Goal: Task Accomplishment & Management: Use online tool/utility

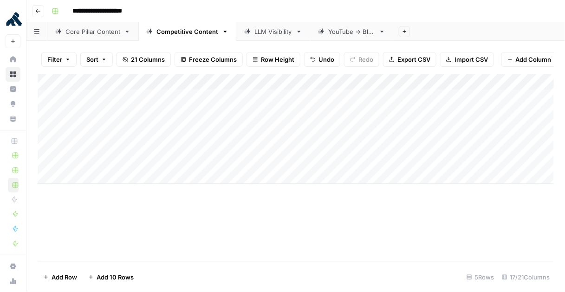
scroll to position [0, 1]
click at [237, 143] on div "Add Column" at bounding box center [296, 129] width 516 height 110
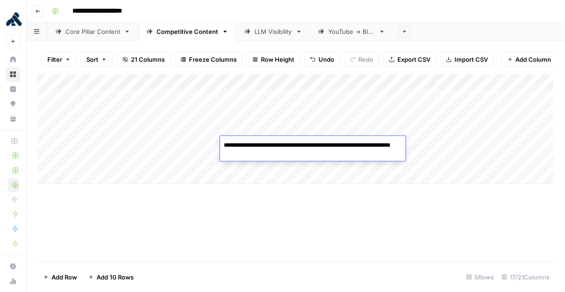
click at [347, 200] on div "Add Column" at bounding box center [296, 167] width 516 height 187
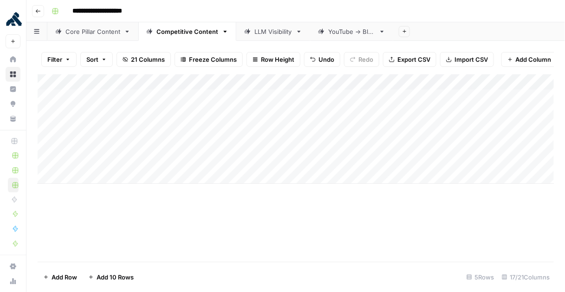
click at [355, 155] on div "Add Column" at bounding box center [296, 129] width 516 height 110
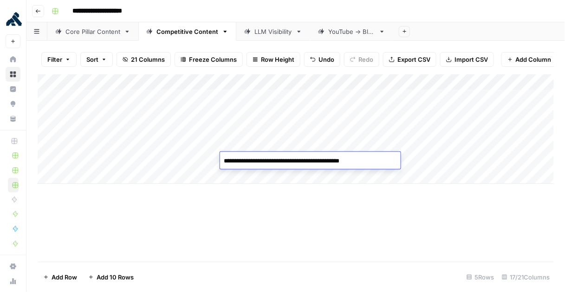
click at [366, 196] on div "Add Column" at bounding box center [296, 167] width 516 height 187
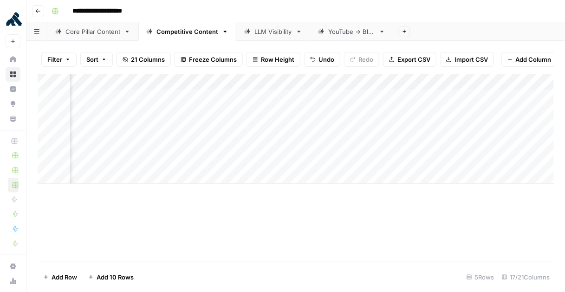
scroll to position [0, 688]
click at [529, 143] on div "Add Column" at bounding box center [296, 129] width 516 height 110
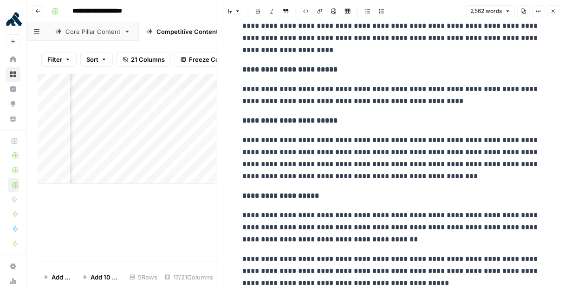
scroll to position [226, 0]
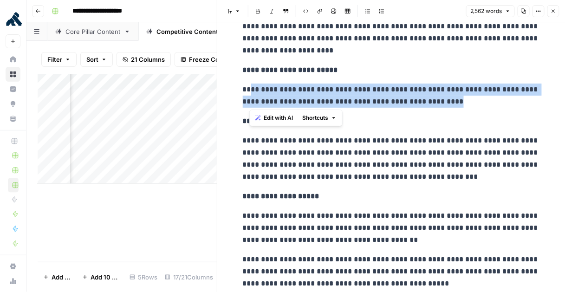
drag, startPoint x: 347, startPoint y: 104, endPoint x: 373, endPoint y: 109, distance: 25.9
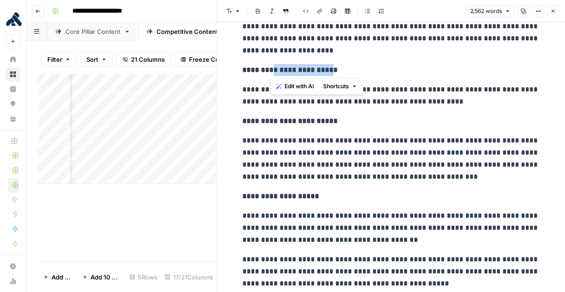
drag, startPoint x: 274, startPoint y: 70, endPoint x: 337, endPoint y: 72, distance: 63.2
click at [337, 72] on strong "**********" at bounding box center [290, 69] width 95 height 7
drag, startPoint x: 272, startPoint y: 70, endPoint x: 336, endPoint y: 69, distance: 64.0
click at [336, 69] on strong "**********" at bounding box center [290, 69] width 95 height 7
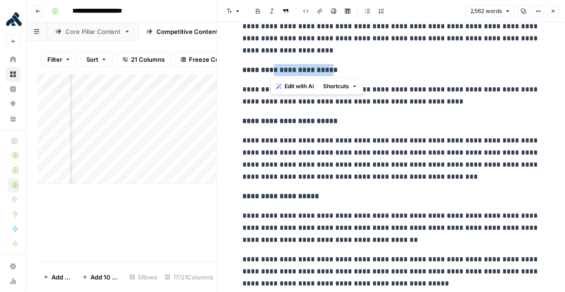
copy strong "**********"
click at [551, 15] on button "Close" at bounding box center [553, 11] width 12 height 12
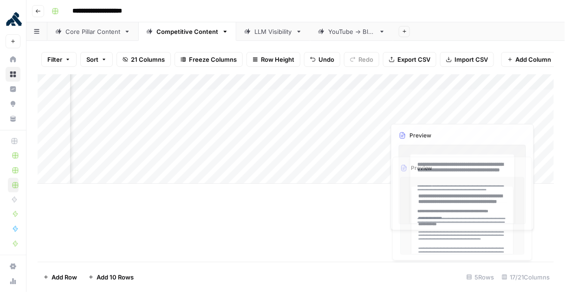
scroll to position [0, 690]
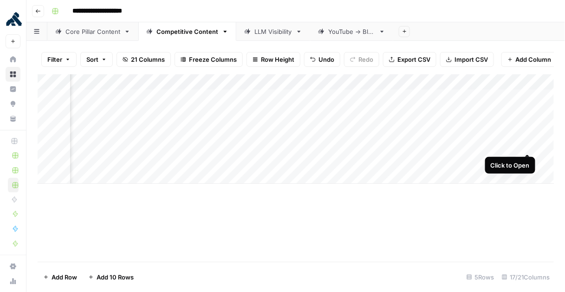
click at [529, 145] on div "Add Column" at bounding box center [296, 129] width 516 height 110
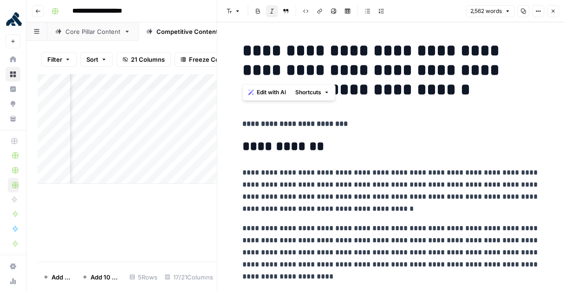
drag, startPoint x: 284, startPoint y: 62, endPoint x: 447, endPoint y: 114, distance: 170.5
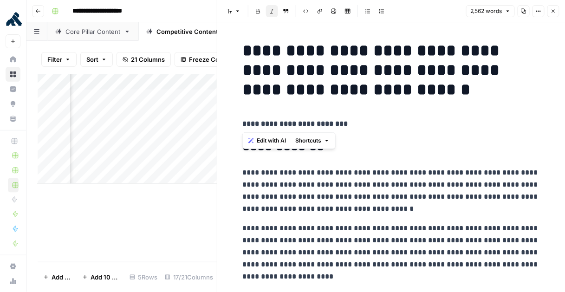
drag, startPoint x: 458, startPoint y: 119, endPoint x: 483, endPoint y: 153, distance: 42.0
click at [458, 119] on p "**********" at bounding box center [391, 124] width 297 height 12
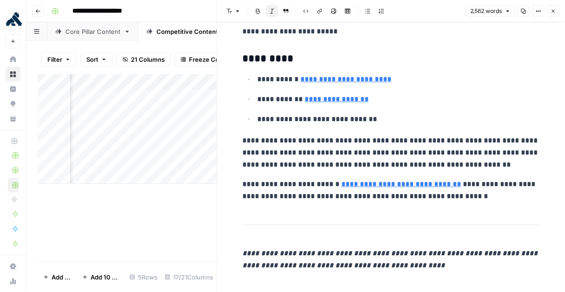
scroll to position [8705, 0]
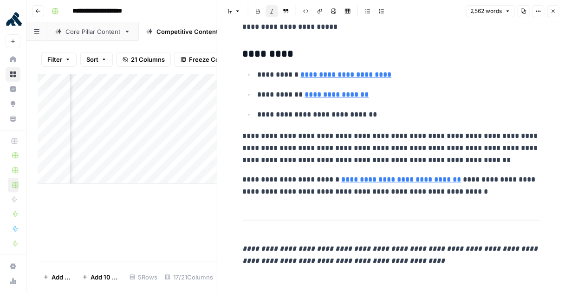
click at [368, 176] on link "**********" at bounding box center [402, 179] width 120 height 7
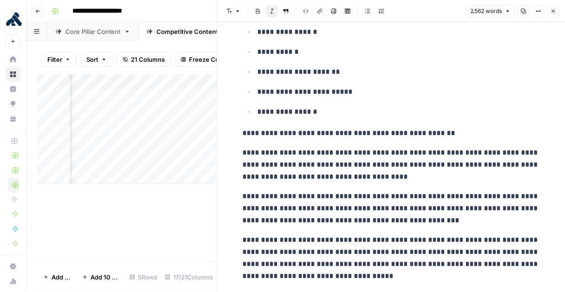
scroll to position [512, 0]
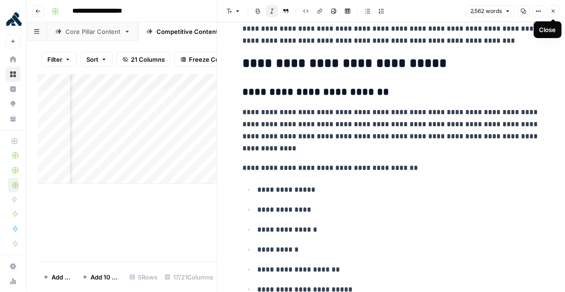
click at [557, 11] on button "Close" at bounding box center [553, 11] width 12 height 12
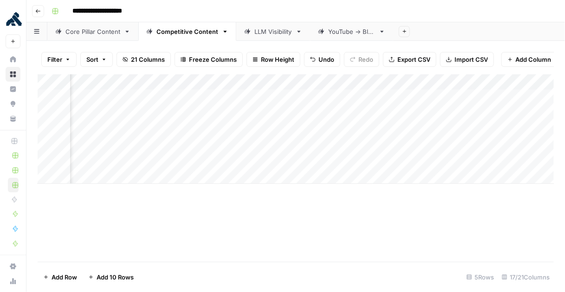
drag, startPoint x: 412, startPoint y: 160, endPoint x: 430, endPoint y: 163, distance: 18.4
click at [412, 160] on div "Add Column" at bounding box center [296, 129] width 516 height 110
click at [404, 144] on div "Add Column" at bounding box center [296, 129] width 516 height 110
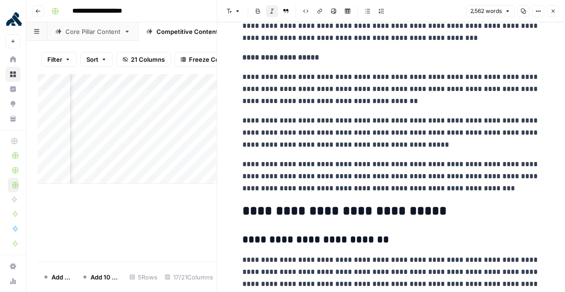
scroll to position [373, 0]
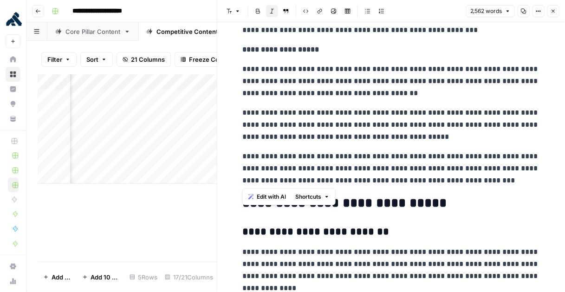
drag, startPoint x: 457, startPoint y: 178, endPoint x: 239, endPoint y: 65, distance: 245.9
click at [300, 91] on p "**********" at bounding box center [391, 81] width 297 height 36
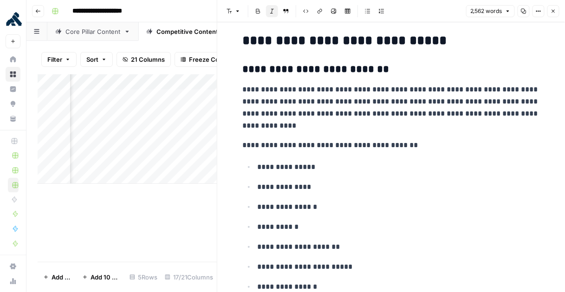
scroll to position [520, 0]
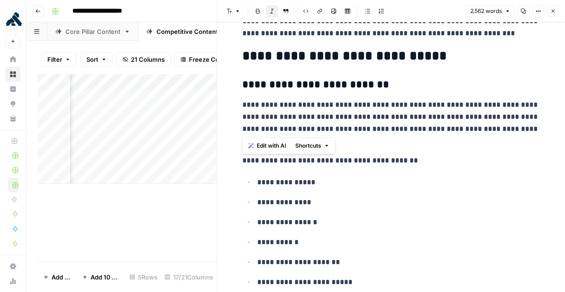
drag, startPoint x: 241, startPoint y: 102, endPoint x: 355, endPoint y: 127, distance: 117.3
click at [398, 104] on p "**********" at bounding box center [391, 123] width 297 height 48
drag, startPoint x: 259, startPoint y: 107, endPoint x: 378, endPoint y: 144, distance: 124.5
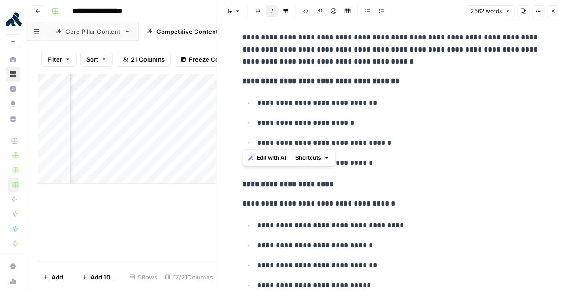
scroll to position [3495, 0]
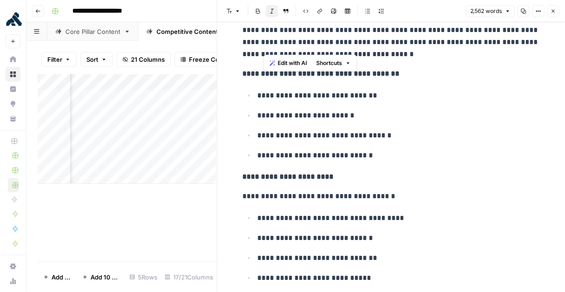
drag, startPoint x: 264, startPoint y: 46, endPoint x: 371, endPoint y: 57, distance: 107.7
click at [355, 48] on p "**********" at bounding box center [391, 42] width 297 height 36
click at [439, 80] on p "**********" at bounding box center [391, 74] width 297 height 12
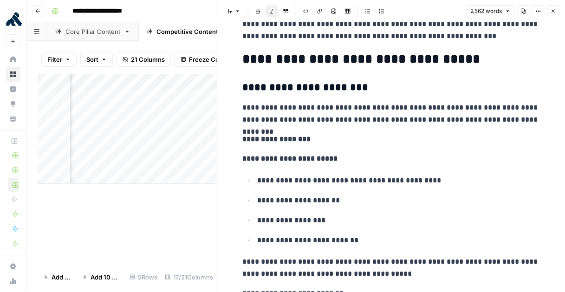
scroll to position [4093, 0]
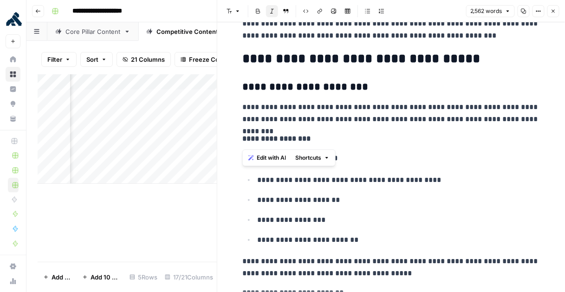
drag, startPoint x: 242, startPoint y: 61, endPoint x: 372, endPoint y: 145, distance: 154.9
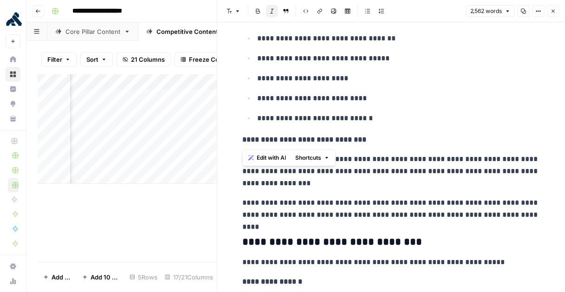
scroll to position [4568, 0]
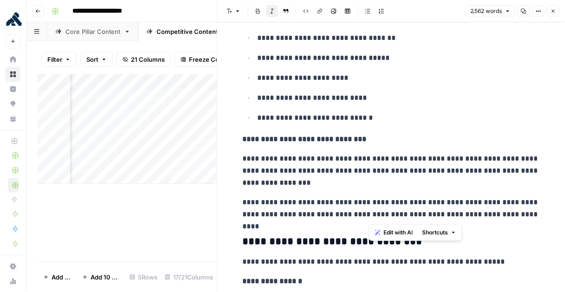
drag, startPoint x: 371, startPoint y: 204, endPoint x: 505, endPoint y: 217, distance: 134.2
click at [505, 217] on p "**********" at bounding box center [391, 208] width 297 height 24
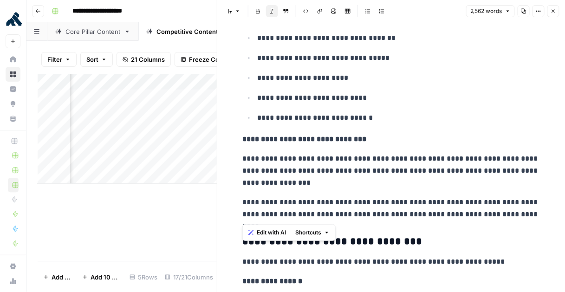
drag, startPoint x: 486, startPoint y: 215, endPoint x: 268, endPoint y: 188, distance: 219.7
click at [326, 189] on p "**********" at bounding box center [391, 171] width 297 height 36
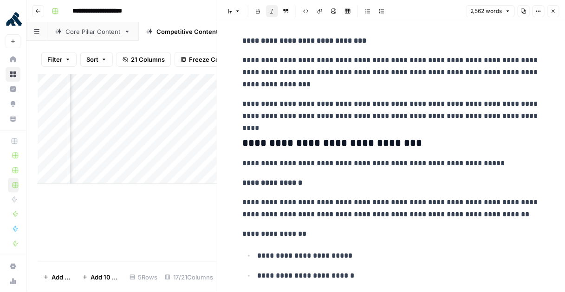
scroll to position [4672, 0]
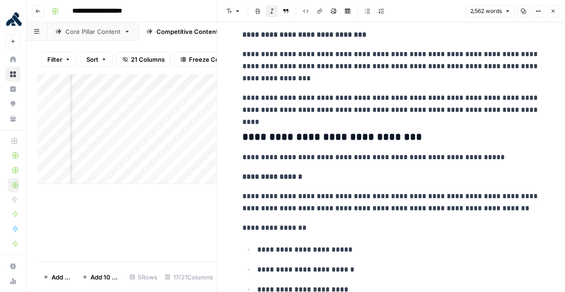
click at [553, 13] on icon "button" at bounding box center [553, 11] width 6 height 6
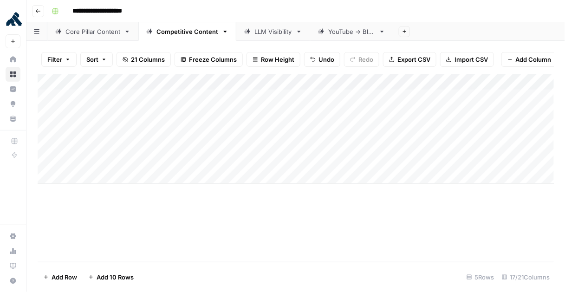
click at [40, 9] on icon "button" at bounding box center [38, 11] width 6 height 6
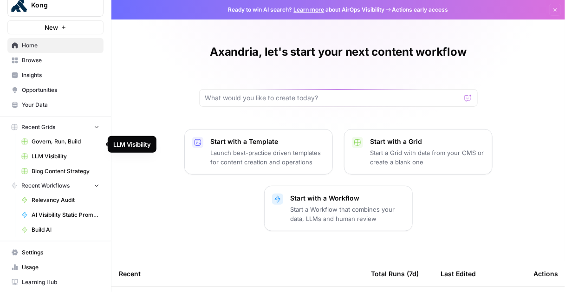
scroll to position [28, 0]
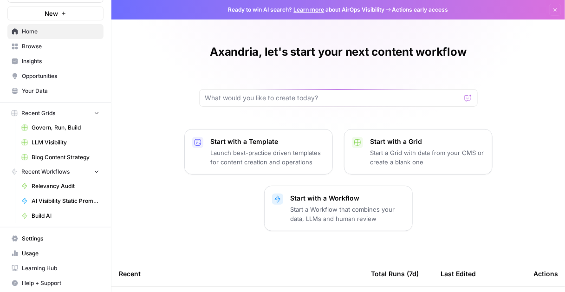
click at [37, 50] on span "Browse" at bounding box center [60, 46] width 77 height 8
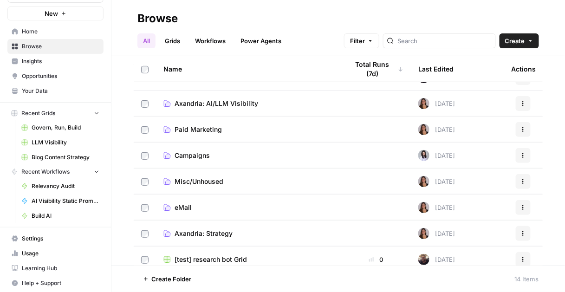
scroll to position [94, 0]
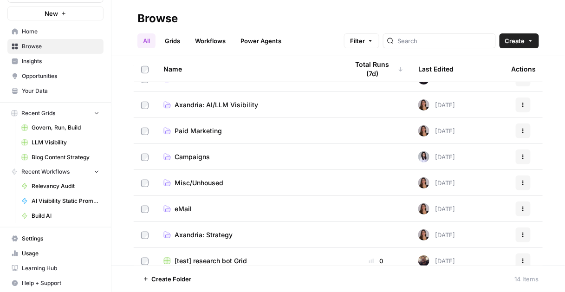
click at [210, 233] on span "Axandria: Strategy" at bounding box center [203, 234] width 58 height 9
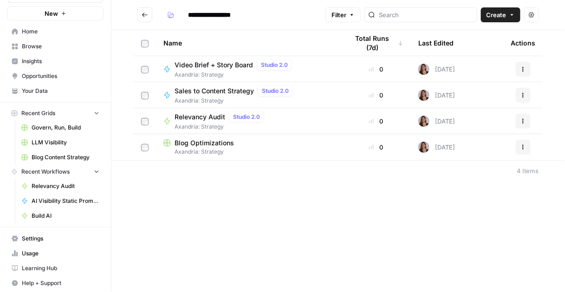
click at [147, 21] on button "Go back" at bounding box center [144, 14] width 15 height 15
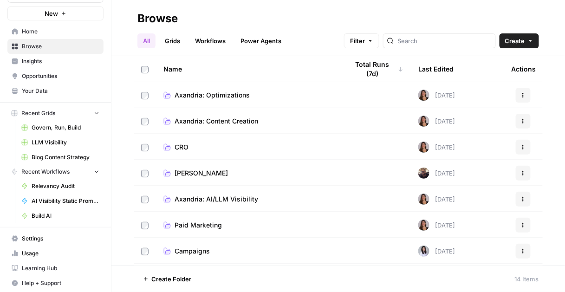
click at [223, 94] on span "Axandria: Optimizations" at bounding box center [211, 94] width 75 height 9
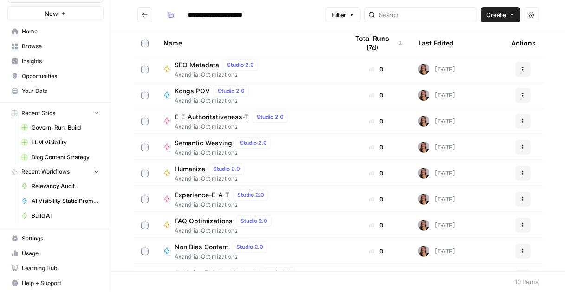
click at [146, 15] on icon "Go back" at bounding box center [145, 15] width 6 height 4
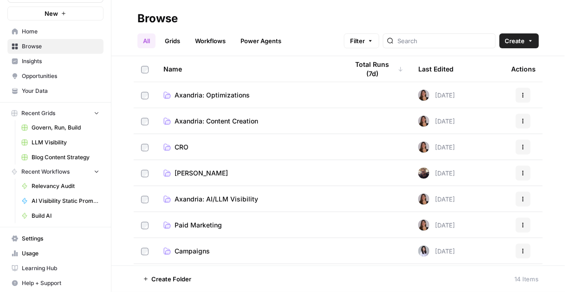
click at [216, 118] on span "Axandria: Content Creation" at bounding box center [216, 120] width 84 height 9
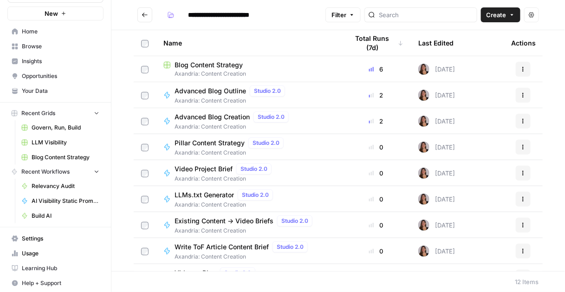
click at [146, 13] on icon "Go back" at bounding box center [145, 15] width 6 height 6
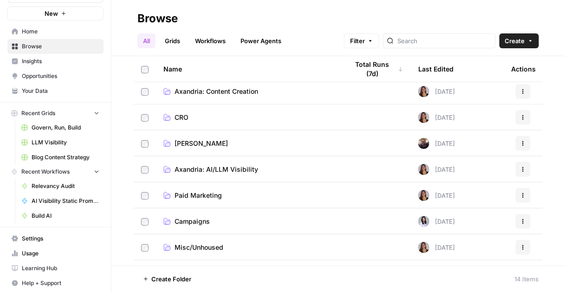
scroll to position [29, 0]
click at [192, 169] on span "Axandria: AI/LLM Visibility" at bounding box center [216, 169] width 84 height 9
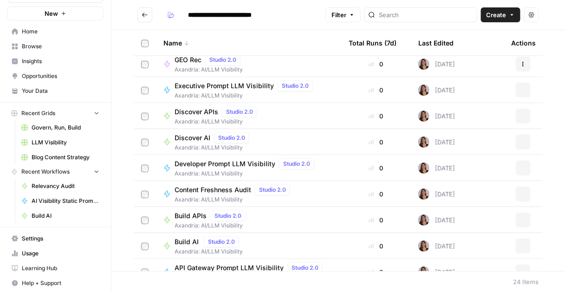
scroll to position [408, 0]
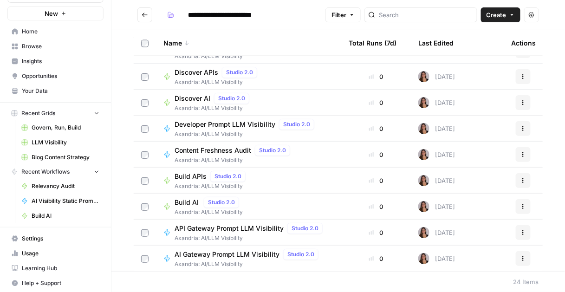
click at [144, 17] on icon "Go back" at bounding box center [145, 15] width 6 height 6
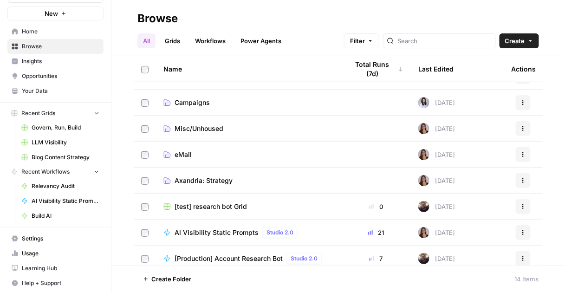
scroll to position [180, 0]
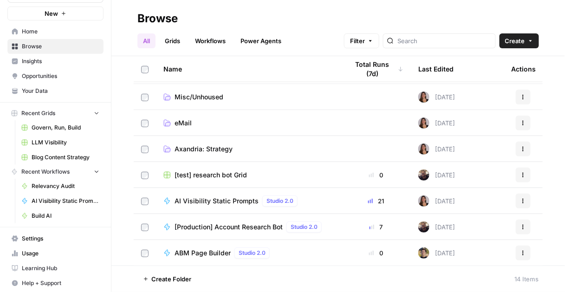
click at [215, 145] on span "Axandria: Strategy" at bounding box center [203, 148] width 58 height 9
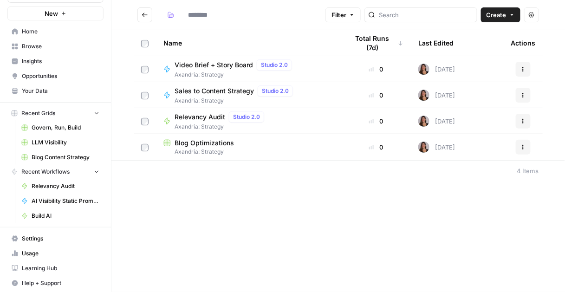
type input "**********"
click at [216, 144] on span "Blog Optimizations" at bounding box center [203, 142] width 59 height 9
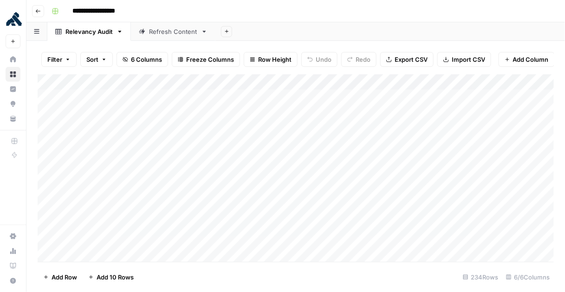
click at [127, 11] on input "**********" at bounding box center [102, 11] width 68 height 15
drag, startPoint x: 133, startPoint y: 12, endPoint x: 102, endPoint y: 15, distance: 30.9
click at [90, 13] on input "**********" at bounding box center [102, 11] width 68 height 15
type input "**********"
click at [236, 13] on div "**********" at bounding box center [302, 11] width 508 height 15
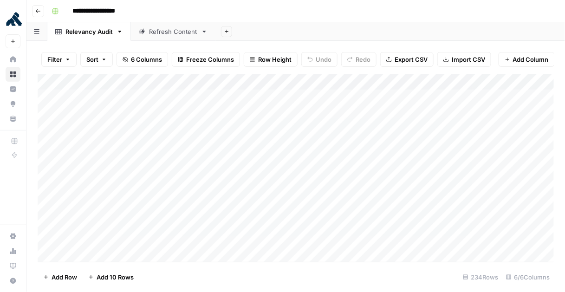
click at [178, 35] on div "Refresh Content" at bounding box center [173, 31] width 48 height 9
click at [104, 32] on div "Relevancy Audit" at bounding box center [88, 31] width 47 height 9
click at [39, 14] on button "Go back" at bounding box center [38, 11] width 12 height 12
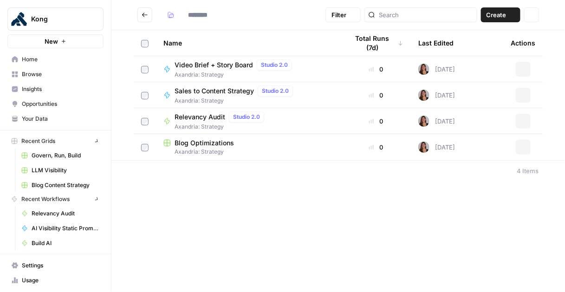
type input "**********"
click at [209, 117] on span "Relevancy Audit" at bounding box center [199, 116] width 51 height 9
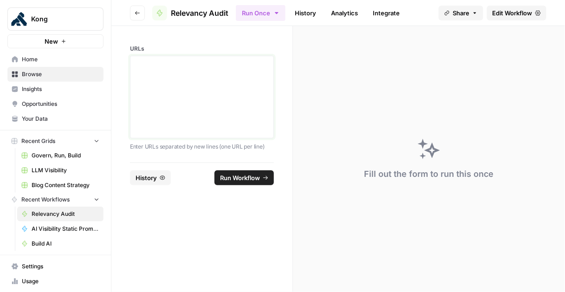
drag, startPoint x: 139, startPoint y: 61, endPoint x: 182, endPoint y: 103, distance: 60.1
click at [182, 102] on div at bounding box center [202, 97] width 132 height 74
drag, startPoint x: 138, startPoint y: 14, endPoint x: 142, endPoint y: 20, distance: 8.0
click at [138, 14] on div "Close sidebar" at bounding box center [146, 18] width 39 height 9
click at [140, 9] on button "Go back" at bounding box center [137, 13] width 15 height 15
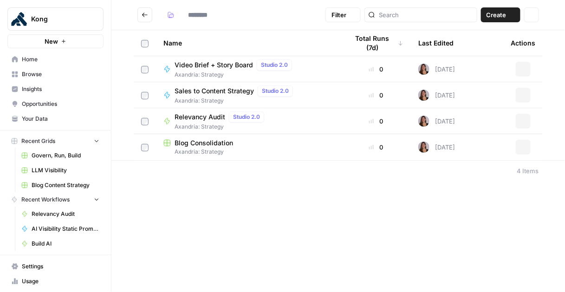
type input "**********"
click at [197, 146] on span "Blog Consolidation" at bounding box center [203, 142] width 58 height 9
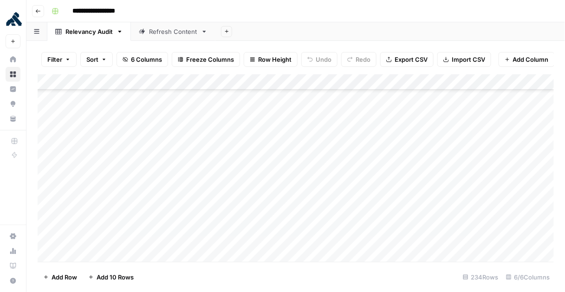
scroll to position [3535, 0]
click at [265, 239] on div "Add Column" at bounding box center [296, 168] width 516 height 188
click at [347, 239] on div "Add Column" at bounding box center [296, 168] width 516 height 188
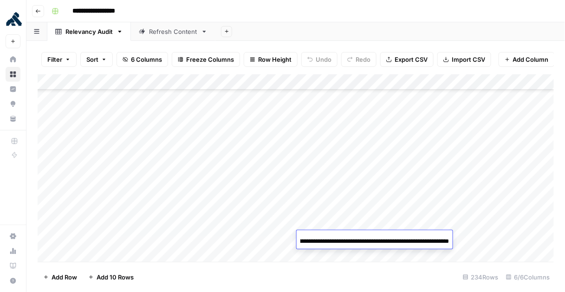
scroll to position [0, 0]
drag, startPoint x: 320, startPoint y: 241, endPoint x: 280, endPoint y: 245, distance: 40.1
click at [264, 239] on body "**********" at bounding box center [282, 146] width 565 height 292
click at [224, 240] on div "Add Column" at bounding box center [296, 168] width 516 height 188
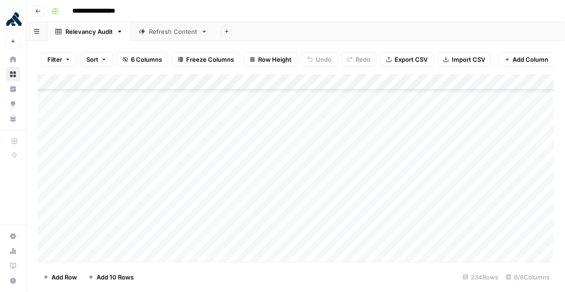
click at [229, 240] on div "Add Column" at bounding box center [296, 168] width 516 height 188
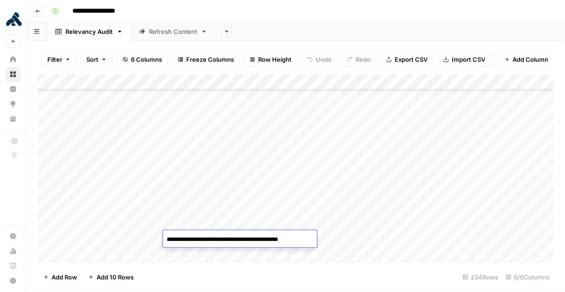
click at [229, 240] on textarea "**********" at bounding box center [239, 239] width 153 height 13
click at [228, 240] on textarea "**********" at bounding box center [239, 239] width 153 height 13
click at [232, 239] on textarea "**********" at bounding box center [239, 239] width 153 height 13
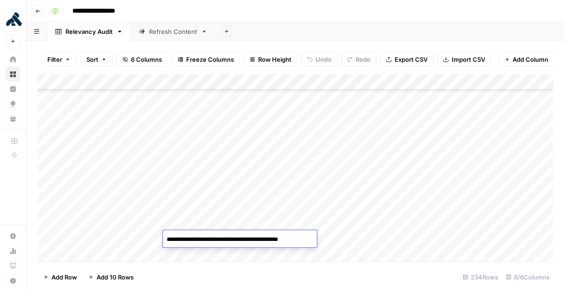
click at [220, 155] on div "Add Column" at bounding box center [296, 168] width 516 height 188
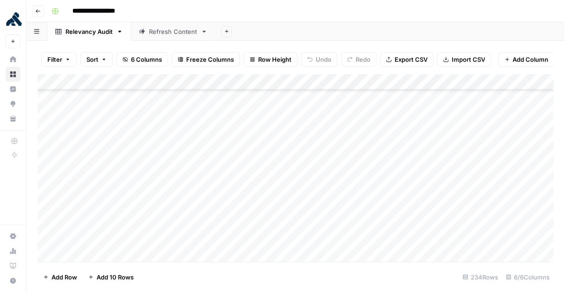
scroll to position [3535, 7]
drag, startPoint x: 382, startPoint y: 80, endPoint x: 472, endPoint y: 109, distance: 94.1
click at [529, 88] on div "Add Column" at bounding box center [296, 168] width 516 height 188
click at [241, 224] on div "Add Column" at bounding box center [296, 168] width 516 height 188
click at [234, 205] on div "Add Column" at bounding box center [296, 168] width 516 height 188
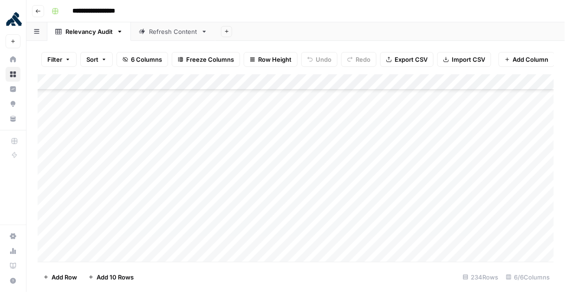
scroll to position [3535, 0]
click at [329, 239] on div "Add Column" at bounding box center [296, 168] width 516 height 188
click at [39, 12] on icon "button" at bounding box center [38, 11] width 6 height 6
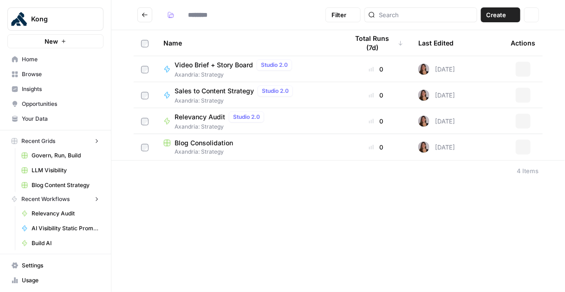
type input "**********"
click at [187, 115] on span "Relevancy Audit" at bounding box center [199, 116] width 51 height 9
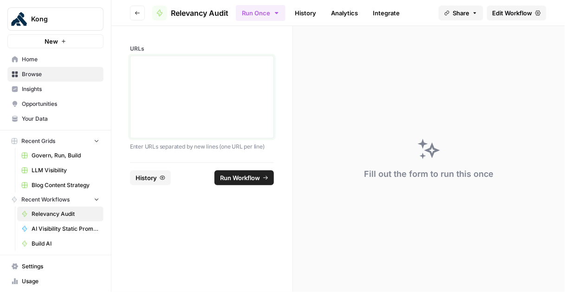
click at [184, 78] on div at bounding box center [202, 97] width 132 height 74
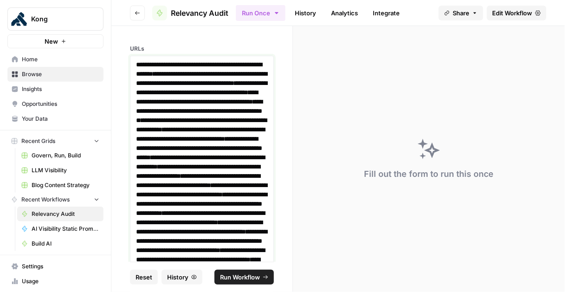
scroll to position [226, 0]
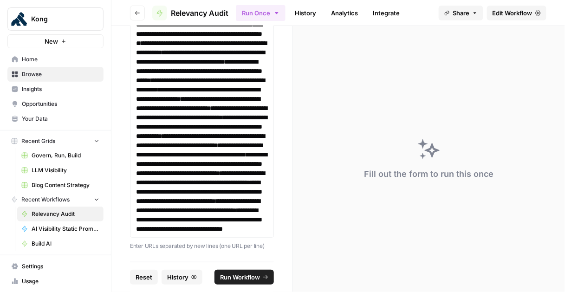
click at [242, 277] on span "Run Workflow" at bounding box center [240, 276] width 40 height 9
click at [511, 15] on span "Edit Workflow" at bounding box center [512, 12] width 40 height 9
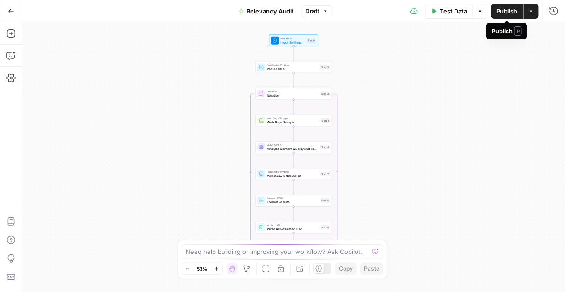
click at [314, 12] on span "Draft" at bounding box center [313, 11] width 14 height 8
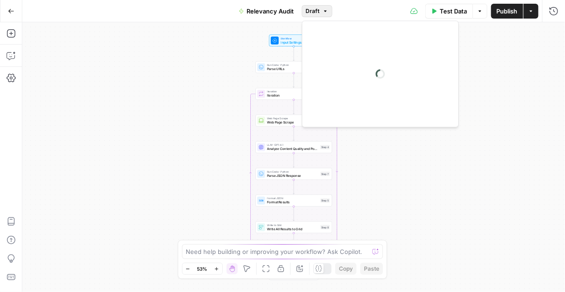
click at [338, 10] on div "Test Data Options Publish Actions Run History" at bounding box center [448, 11] width 233 height 22
click at [329, 11] on button "Draft" at bounding box center [317, 11] width 31 height 12
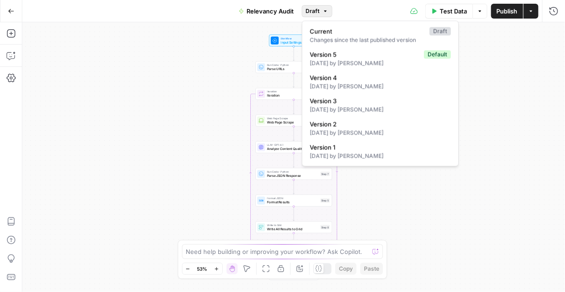
drag, startPoint x: 329, startPoint y: 11, endPoint x: 365, endPoint y: 13, distance: 35.8
click at [329, 11] on button "Draft" at bounding box center [317, 11] width 31 height 12
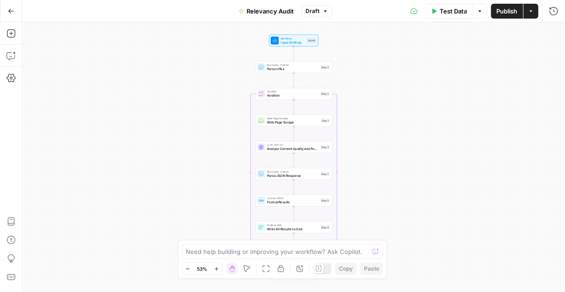
click at [328, 13] on button "Draft" at bounding box center [317, 11] width 31 height 12
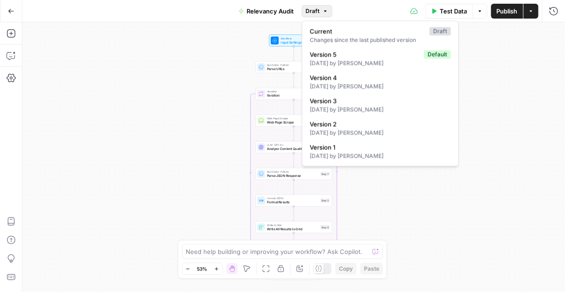
click at [350, 13] on div "Test Data Options Publish Actions Run History" at bounding box center [448, 11] width 233 height 22
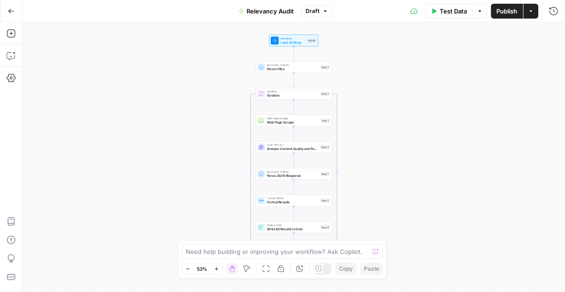
click at [13, 12] on icon "button" at bounding box center [11, 11] width 6 height 6
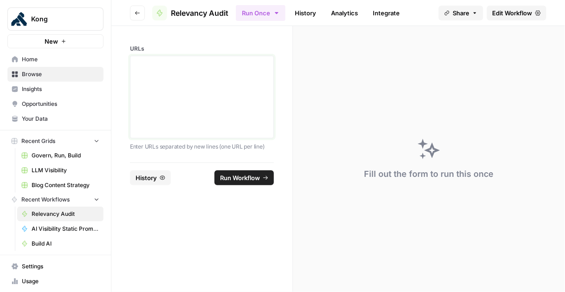
click at [207, 70] on div at bounding box center [202, 97] width 132 height 74
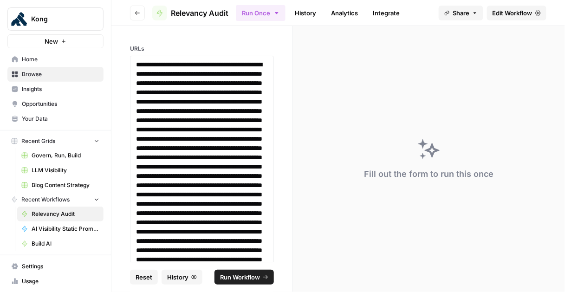
click at [243, 277] on span "Run Workflow" at bounding box center [240, 276] width 40 height 9
drag, startPoint x: 508, startPoint y: 11, endPoint x: 388, endPoint y: 0, distance: 120.7
click at [0, 0] on div "Kong New Home Browse Insights Opportunities Your Data Recent Grids Govern, Run,…" at bounding box center [282, 146] width 565 height 292
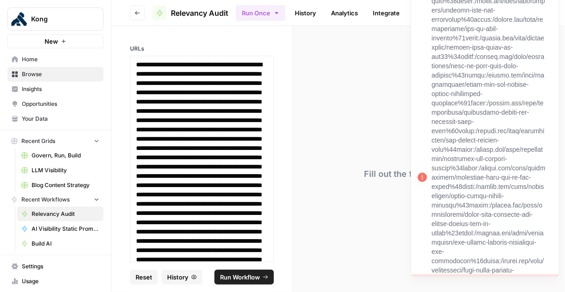
click at [272, 126] on div at bounding box center [202, 278] width 144 height 445
click at [310, 135] on div "Fill out the form to run this once" at bounding box center [429, 159] width 272 height 266
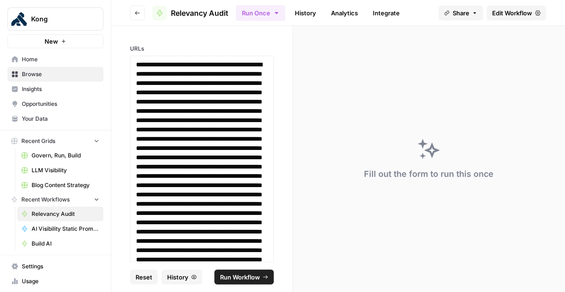
click at [528, 12] on span "Edit Workflow" at bounding box center [512, 12] width 40 height 9
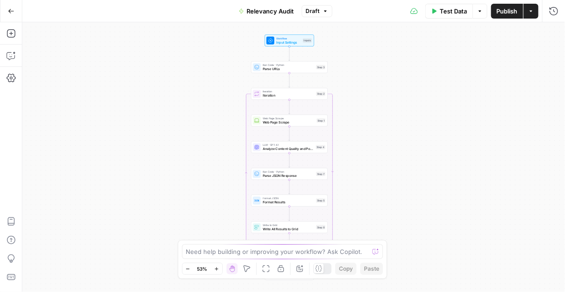
click at [284, 40] on span "Input Settings" at bounding box center [288, 42] width 25 height 5
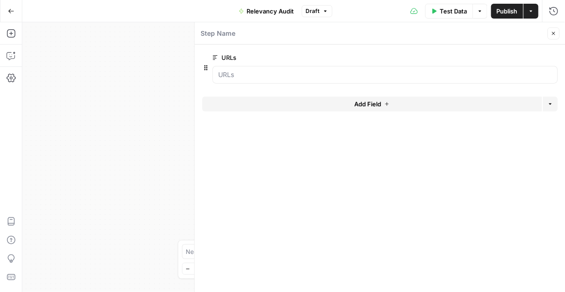
click at [450, 13] on span "Test Data" at bounding box center [452, 10] width 27 height 9
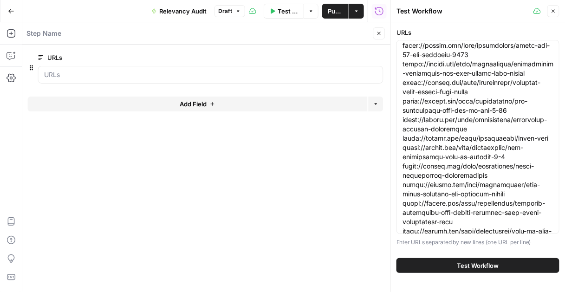
drag, startPoint x: 403, startPoint y: 51, endPoint x: 565, endPoint y: 263, distance: 266.6
click at [564, 263] on html "Kong New Home Browse Insights Opportunities Your Data Recent Grids Govern, Run,…" at bounding box center [282, 146] width 565 height 292
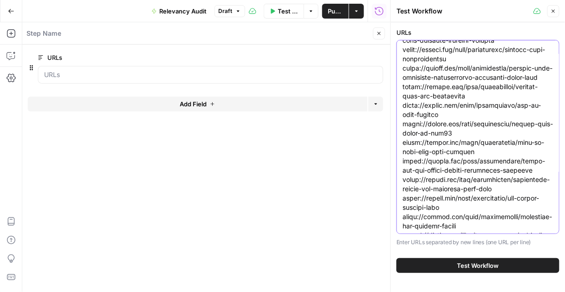
scroll to position [1373, 0]
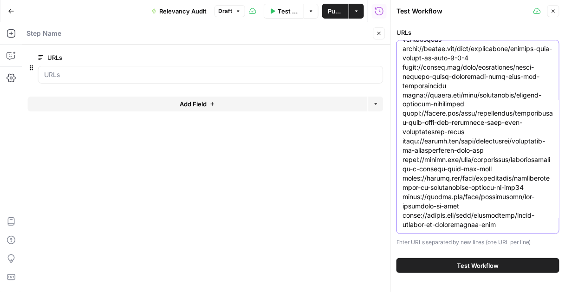
drag, startPoint x: 402, startPoint y: 48, endPoint x: 597, endPoint y: 318, distance: 333.4
click at [564, 291] on html "Kong New Home Browse Insights Opportunities Your Data Recent Grids Govern, Run,…" at bounding box center [282, 146] width 565 height 292
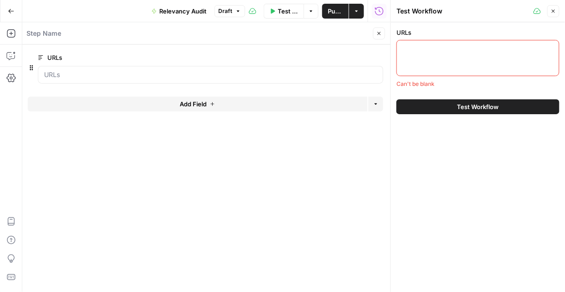
scroll to position [0, 0]
paste textarea "https://konghq.com/blog/engineering/service-mesh-observability https://konghq.c…"
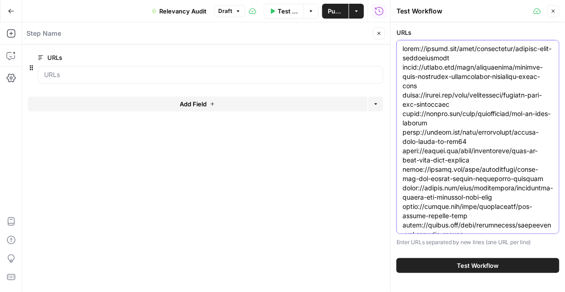
scroll to position [222, 0]
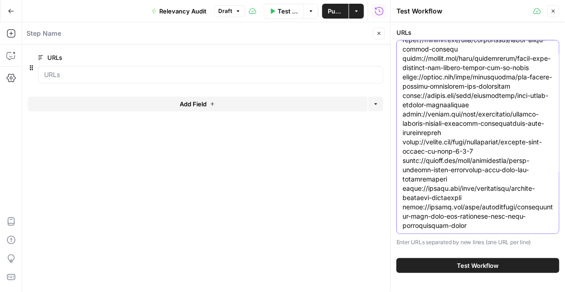
type textarea "https://konghq.com/blog/engineering/service-mesh-observability https://konghq.c…"
drag, startPoint x: 376, startPoint y: 35, endPoint x: 392, endPoint y: 62, distance: 31.4
click at [376, 35] on icon "button" at bounding box center [379, 34] width 6 height 6
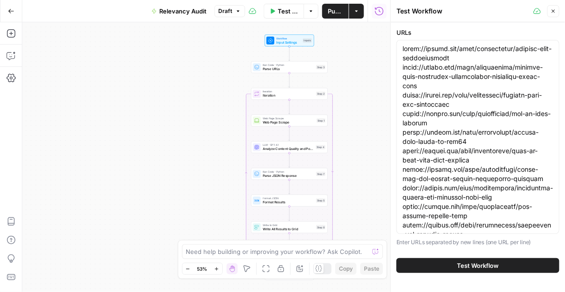
click at [484, 265] on span "Test Workflow" at bounding box center [478, 265] width 42 height 9
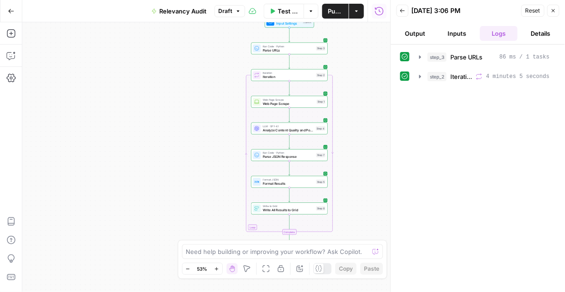
click at [18, 11] on button "Go Back" at bounding box center [11, 11] width 17 height 17
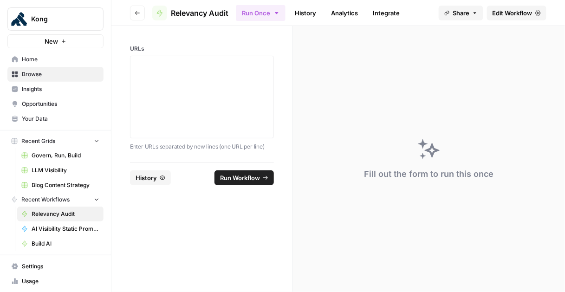
click at [42, 42] on button "New" at bounding box center [55, 41] width 96 height 14
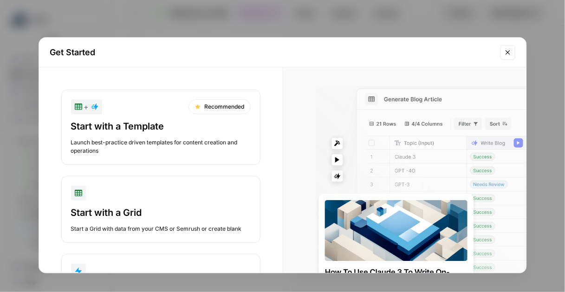
click at [510, 48] on button "Close modal" at bounding box center [507, 52] width 15 height 15
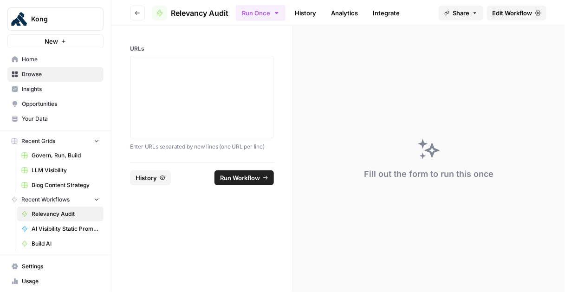
click at [46, 120] on span "Your Data" at bounding box center [60, 119] width 77 height 8
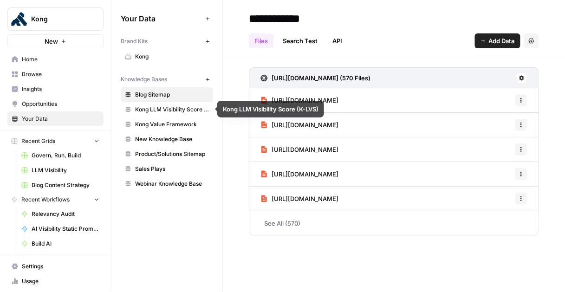
click at [174, 139] on span "New Knowledge Base" at bounding box center [172, 139] width 74 height 8
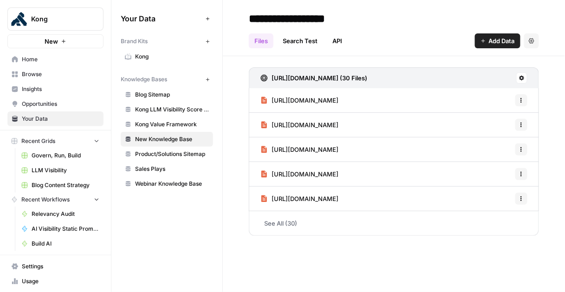
click at [350, 16] on input "**********" at bounding box center [319, 18] width 148 height 19
drag, startPoint x: 365, startPoint y: 19, endPoint x: 245, endPoint y: 17, distance: 120.7
click at [245, 17] on header "**********" at bounding box center [394, 28] width 342 height 56
type input "**********"
drag, startPoint x: 410, startPoint y: 45, endPoint x: 401, endPoint y: 48, distance: 9.0
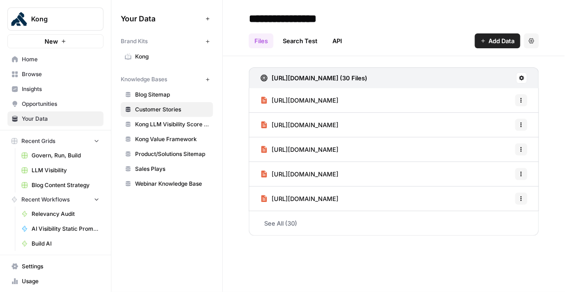
click at [410, 45] on div "Files Search Test API Add Data Settings" at bounding box center [394, 37] width 290 height 22
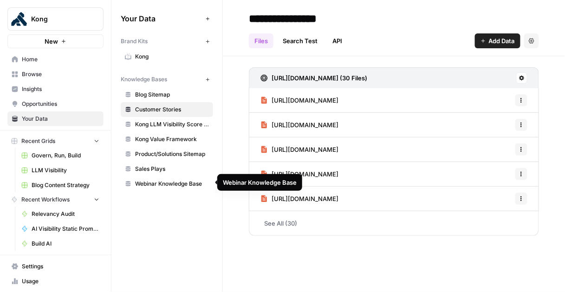
click at [198, 181] on span "Webinar Knowledge Base" at bounding box center [172, 184] width 74 height 8
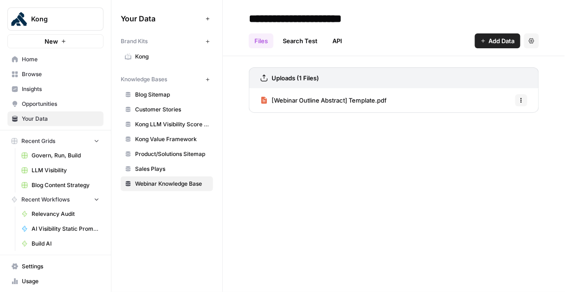
click at [205, 77] on icon "button" at bounding box center [207, 79] width 5 height 5
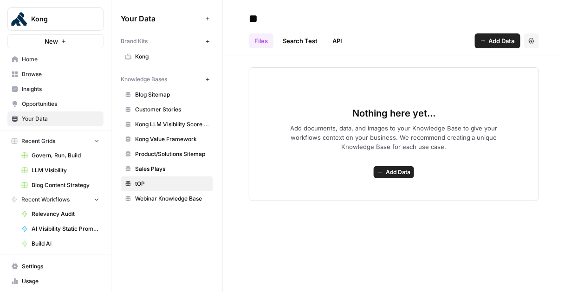
type input "*"
type input "**********"
click at [407, 42] on div "Files Search Test API Add Data Settings" at bounding box center [394, 37] width 290 height 22
click at [501, 45] on span "Add Data" at bounding box center [502, 40] width 26 height 9
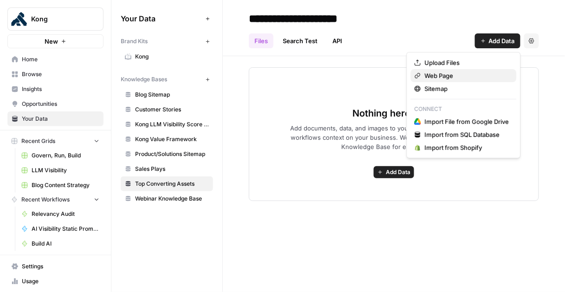
click at [455, 75] on span "Web Page" at bounding box center [467, 75] width 84 height 9
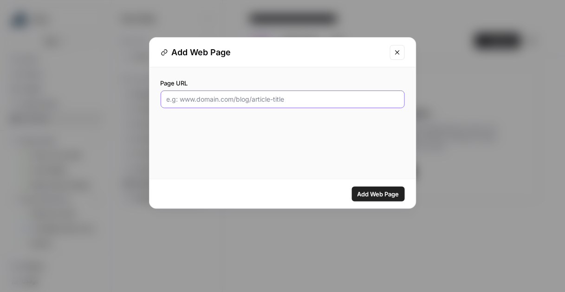
click at [340, 103] on input "Page URL" at bounding box center [283, 99] width 232 height 9
paste input "https://konghq.com/resources/reports/agentic-ai-enterprise-adoption-report"
type input "https://konghq.com/resources/reports/agentic-ai-enterprise-adoption-report"
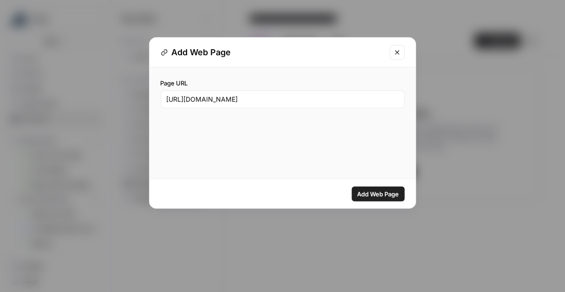
click at [386, 189] on span "Add Web Page" at bounding box center [378, 193] width 42 height 9
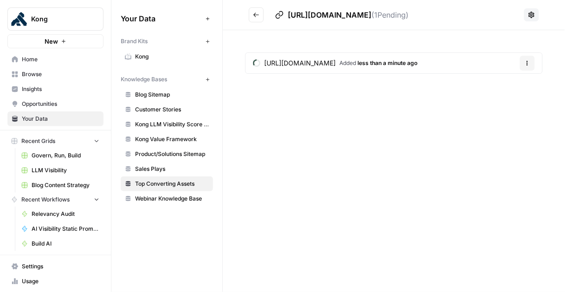
click at [258, 15] on icon "Go back" at bounding box center [256, 15] width 6 height 6
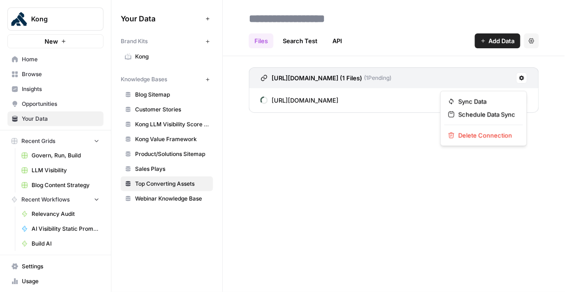
click at [521, 81] on icon at bounding box center [521, 78] width 5 height 5
click at [498, 43] on span "Add Data" at bounding box center [502, 40] width 26 height 9
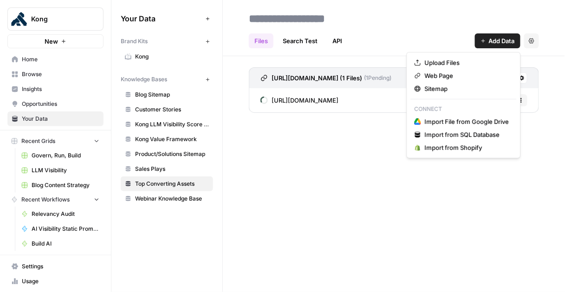
click at [498, 43] on span "Add Data" at bounding box center [502, 40] width 26 height 9
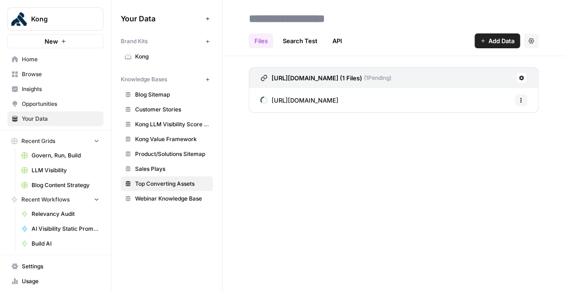
click at [164, 198] on span "Webinar Knowledge Base" at bounding box center [172, 198] width 74 height 8
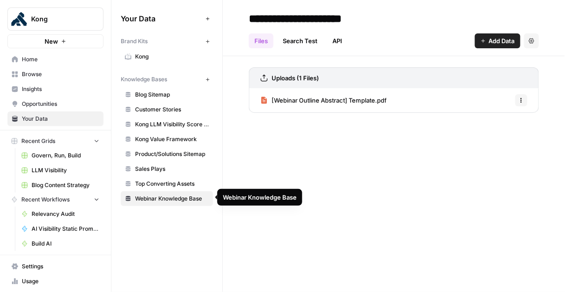
click at [165, 181] on span "Top Converting Assets" at bounding box center [172, 184] width 74 height 8
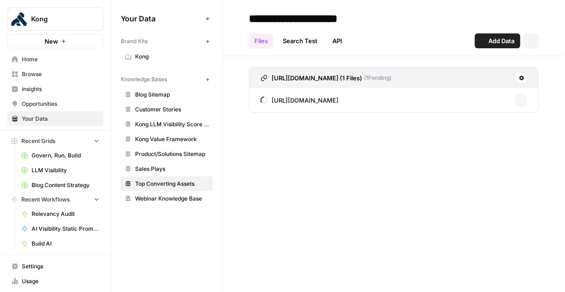
click at [163, 167] on span "Sales Plays" at bounding box center [172, 169] width 74 height 8
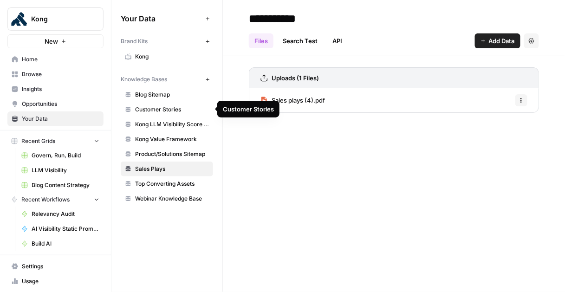
click at [185, 110] on span "Customer Stories" at bounding box center [172, 109] width 74 height 8
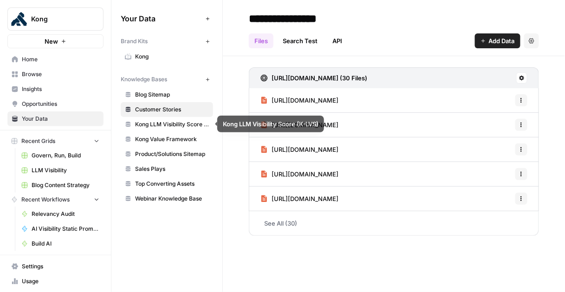
drag, startPoint x: 178, startPoint y: 141, endPoint x: 184, endPoint y: 157, distance: 16.9
click at [178, 141] on span "Kong Value Framework" at bounding box center [172, 139] width 74 height 8
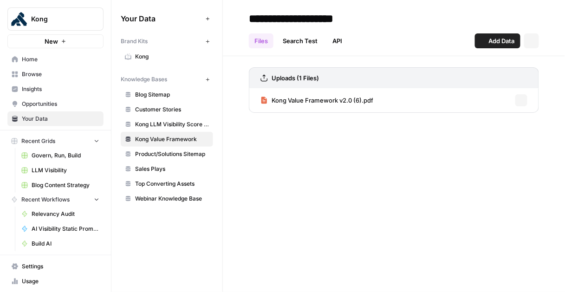
drag, startPoint x: 184, startPoint y: 155, endPoint x: 182, endPoint y: 164, distance: 8.6
click at [184, 155] on span "Product/Solutions Sitemap" at bounding box center [172, 154] width 74 height 8
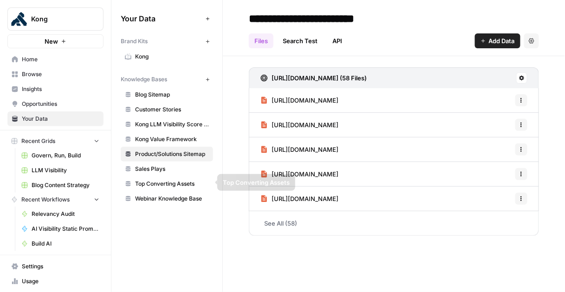
click at [188, 184] on span "Top Converting Assets" at bounding box center [172, 184] width 74 height 8
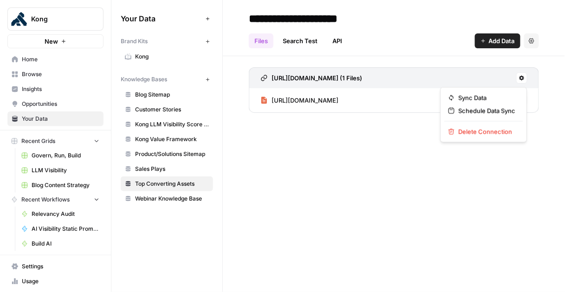
click at [523, 79] on icon at bounding box center [522, 78] width 6 height 6
click at [361, 131] on div "**********" at bounding box center [394, 146] width 342 height 292
click at [297, 42] on link "Search Test" at bounding box center [300, 40] width 46 height 15
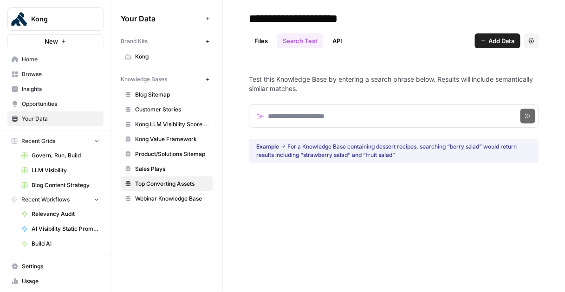
click at [260, 42] on link "Files" at bounding box center [261, 40] width 25 height 15
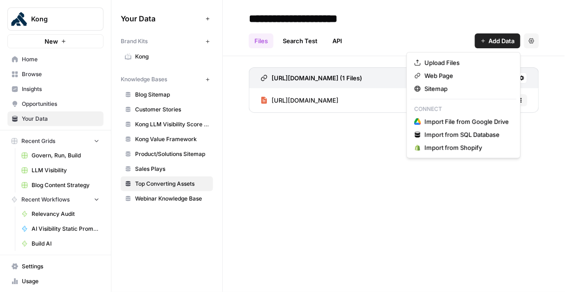
click at [508, 36] on span "Add Data" at bounding box center [502, 40] width 26 height 9
click at [329, 137] on div "**********" at bounding box center [394, 146] width 342 height 292
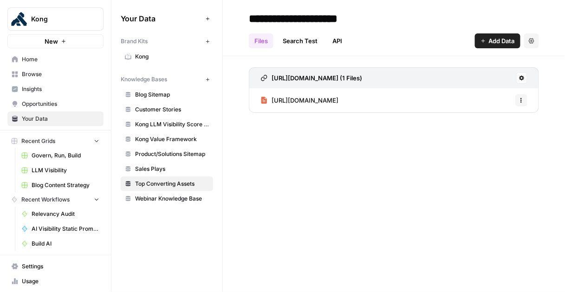
click at [521, 101] on icon "button" at bounding box center [521, 100] width 6 height 6
click at [515, 122] on span "Delete File" at bounding box center [501, 120] width 30 height 9
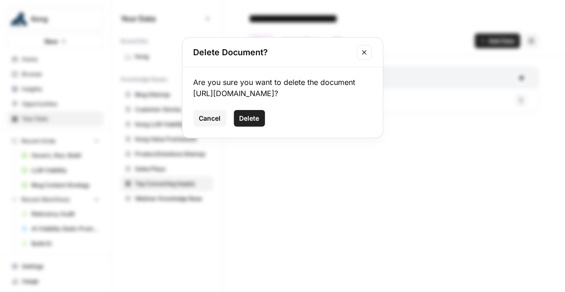
drag, startPoint x: 250, startPoint y: 131, endPoint x: 342, endPoint y: 162, distance: 96.4
click at [250, 123] on span "Delete" at bounding box center [249, 118] width 20 height 9
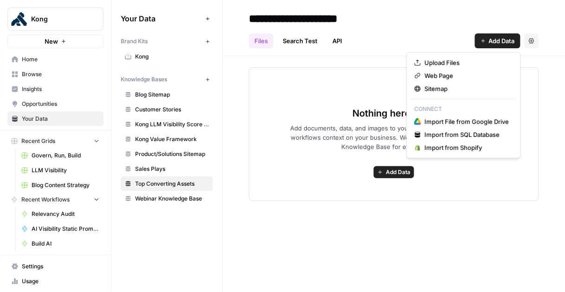
click at [478, 45] on button "Add Data" at bounding box center [497, 40] width 45 height 15
click at [460, 87] on span "Sitemap" at bounding box center [467, 88] width 84 height 9
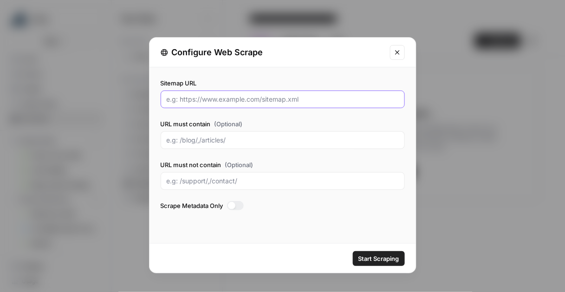
click at [247, 98] on input "Sitemap URL" at bounding box center [283, 99] width 232 height 9
paste input "https://konghq.com/sitemaps/reports.xml"
type input "https://konghq.com/sitemaps/reports.xml"
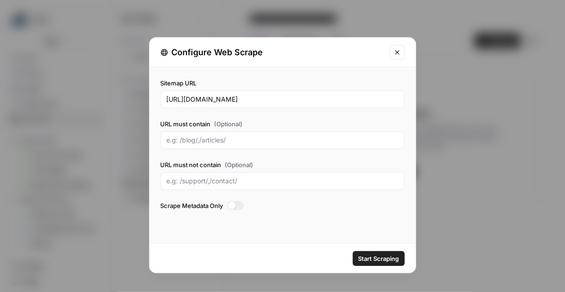
click at [365, 260] on span "Start Scraping" at bounding box center [378, 258] width 41 height 9
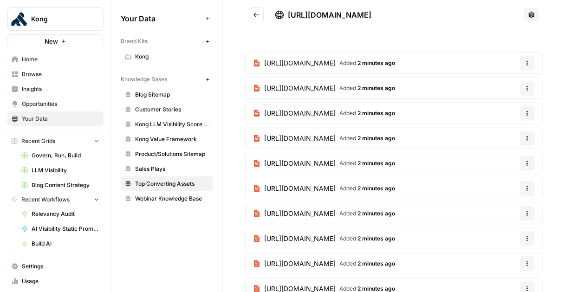
click at [256, 13] on icon "Go back" at bounding box center [256, 15] width 6 height 6
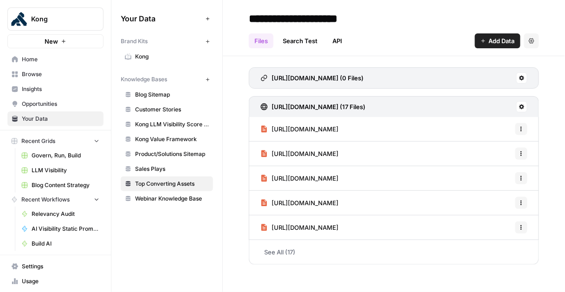
click at [29, 88] on span "Insights" at bounding box center [60, 89] width 77 height 8
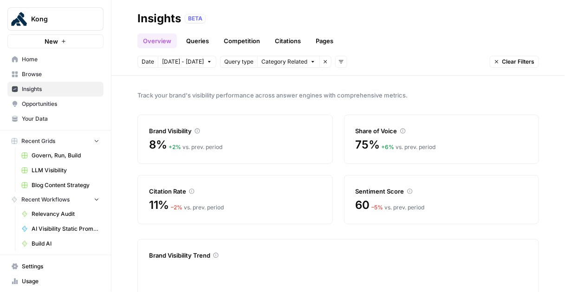
click at [200, 36] on link "Queries" at bounding box center [198, 40] width 34 height 15
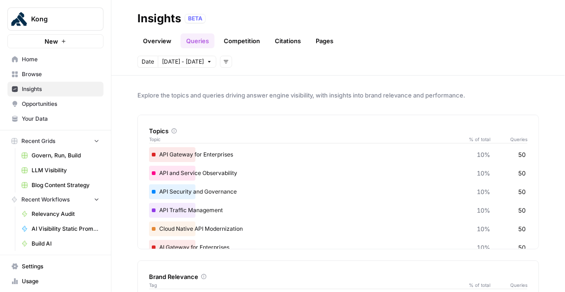
drag, startPoint x: 240, startPoint y: 150, endPoint x: 157, endPoint y: 155, distance: 82.8
click at [157, 155] on div "API Gateway for Enterprises 10% 50" at bounding box center [338, 154] width 378 height 15
drag, startPoint x: 271, startPoint y: 174, endPoint x: 164, endPoint y: 175, distance: 106.7
click at [163, 175] on div "API and Service Observability 10% 50" at bounding box center [338, 173] width 378 height 15
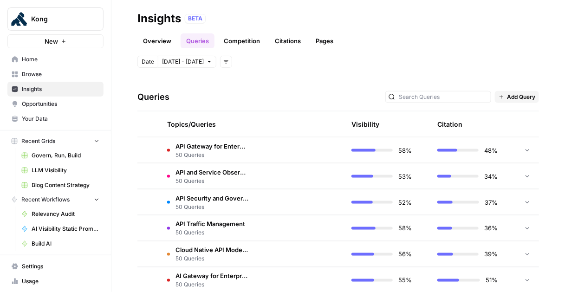
scroll to position [342, 0]
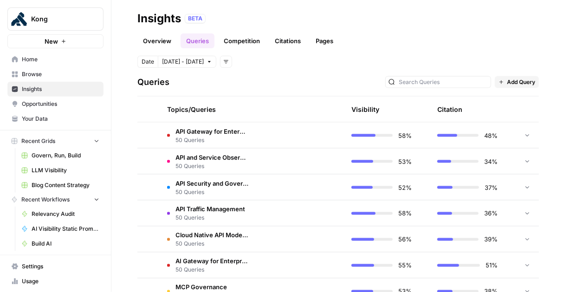
click at [256, 135] on td at bounding box center [300, 136] width 88 height 26
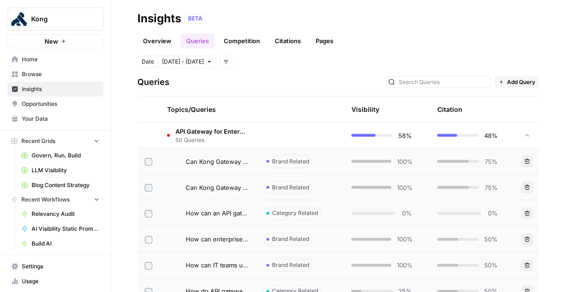
click at [220, 191] on span "Can Kong Gateway run on Kubernetes for enterprise workloads?" at bounding box center [217, 187] width 63 height 9
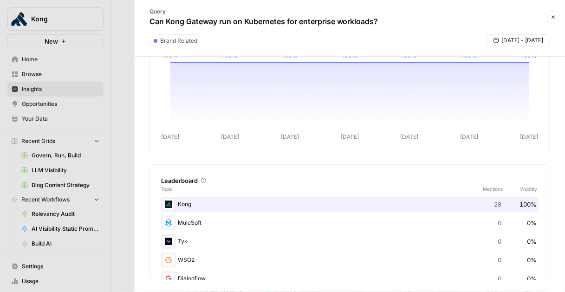
scroll to position [58, 0]
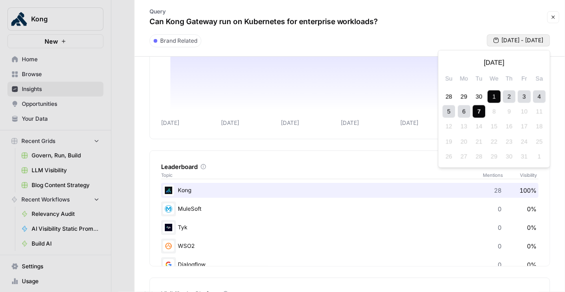
click at [510, 41] on span "Oct 1 - Oct 7" at bounding box center [523, 40] width 42 height 8
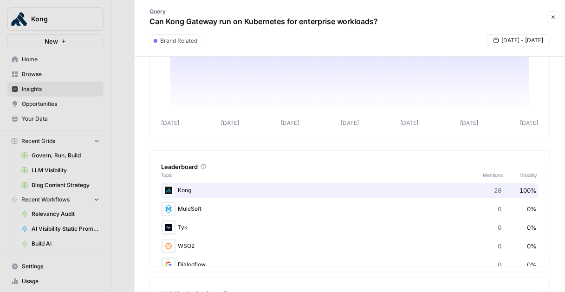
click at [508, 41] on span "Oct 1 - Oct 7" at bounding box center [523, 40] width 42 height 8
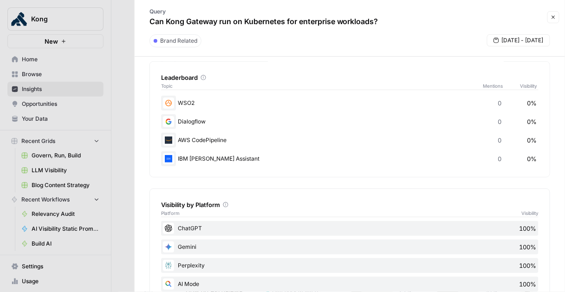
scroll to position [139, 0]
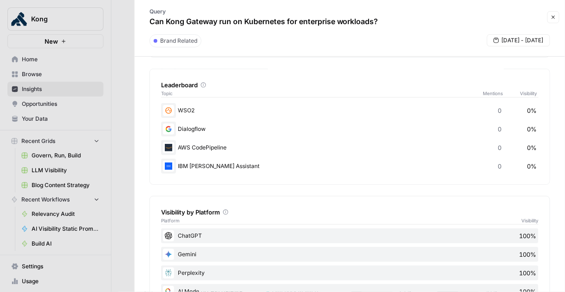
click at [553, 19] on icon "button" at bounding box center [553, 17] width 6 height 6
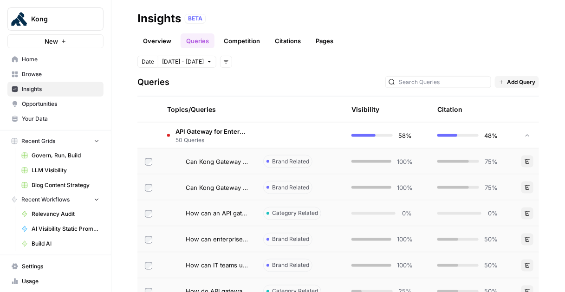
click at [235, 41] on link "Competition" at bounding box center [241, 40] width 47 height 15
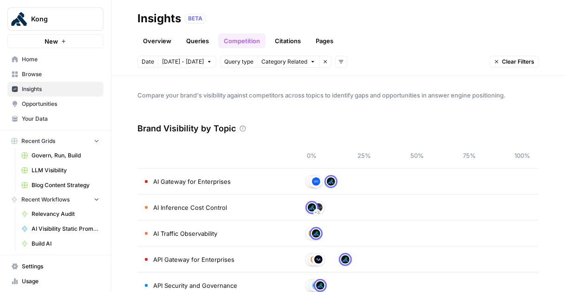
click at [163, 42] on link "Overview" at bounding box center [156, 40] width 39 height 15
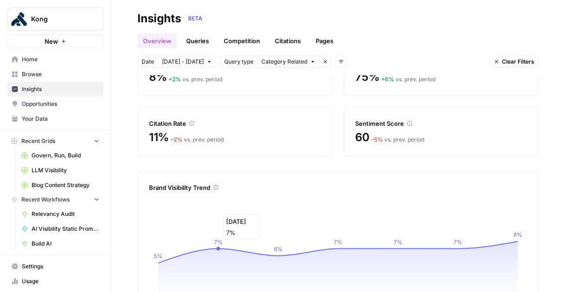
scroll to position [2, 0]
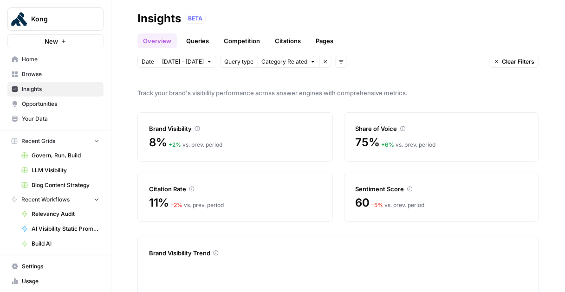
click at [200, 41] on link "Queries" at bounding box center [198, 40] width 34 height 15
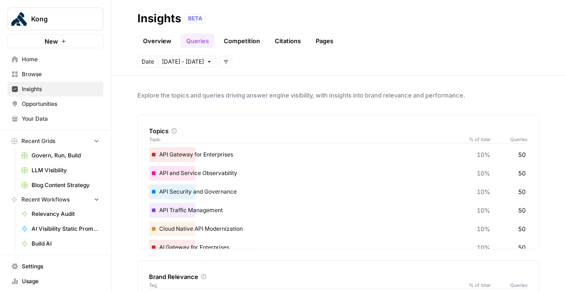
click at [516, 155] on div "API Gateway for Enterprises 10% 50" at bounding box center [338, 154] width 378 height 15
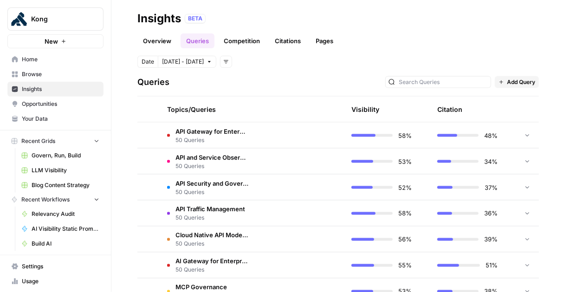
scroll to position [347, 0]
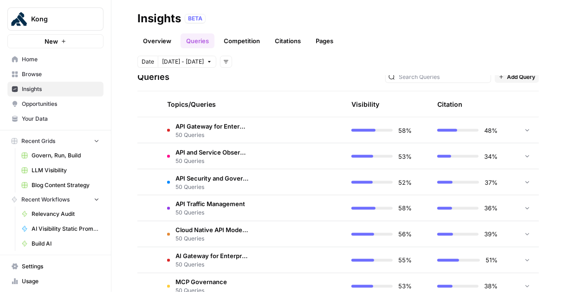
click at [190, 206] on span "API Traffic Management" at bounding box center [210, 204] width 70 height 9
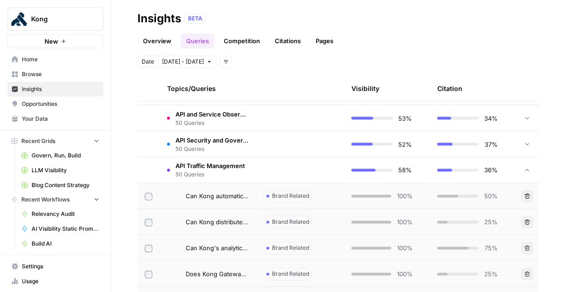
scroll to position [390, 0]
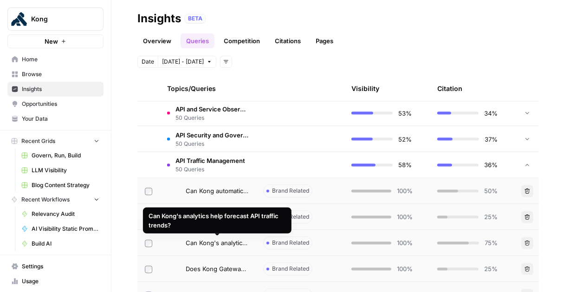
click at [218, 243] on span "Can Kong's analytics help forecast API traffic trends?" at bounding box center [217, 243] width 63 height 9
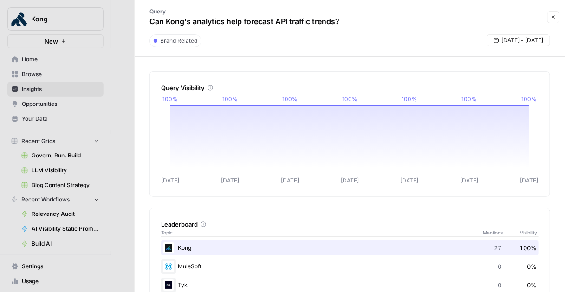
click at [552, 19] on icon "button" at bounding box center [553, 17] width 6 height 6
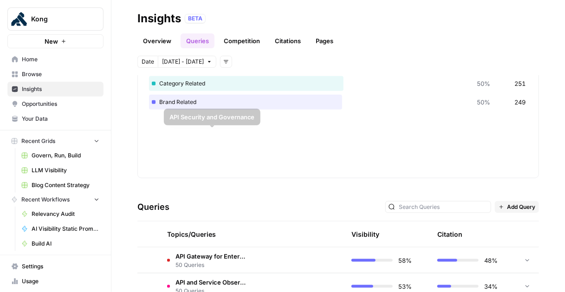
scroll to position [11, 0]
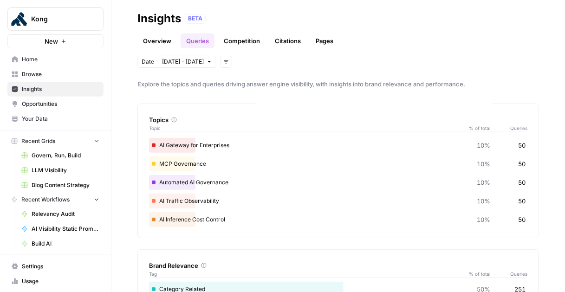
click at [157, 42] on link "Overview" at bounding box center [156, 40] width 39 height 15
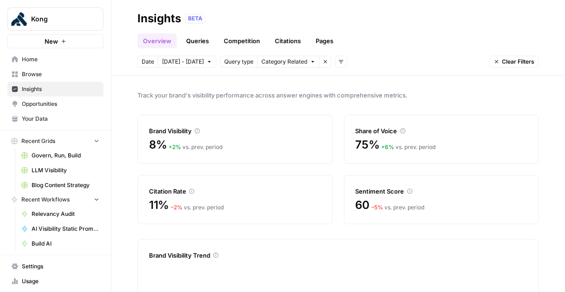
click at [37, 74] on span "Browse" at bounding box center [60, 74] width 77 height 8
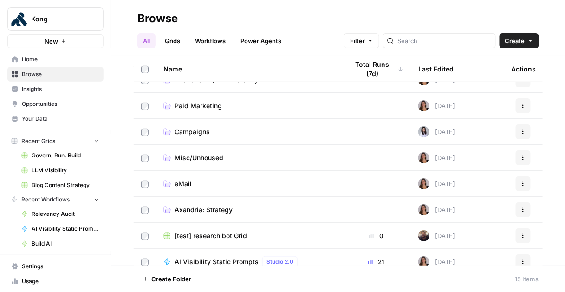
scroll to position [137, 0]
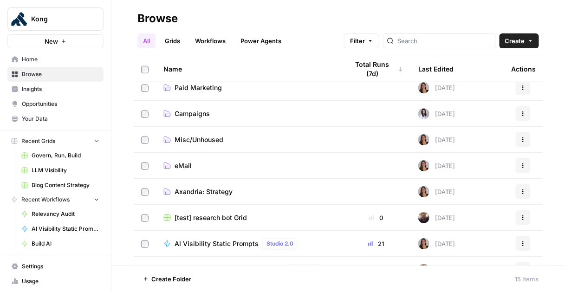
click at [213, 194] on span "Axandria: Strategy" at bounding box center [203, 191] width 58 height 9
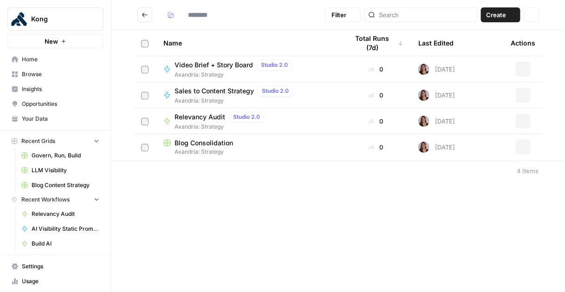
type input "**********"
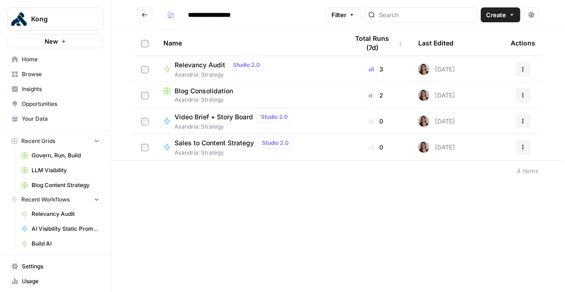
click at [201, 66] on span "Relevancy Audit" at bounding box center [199, 64] width 51 height 9
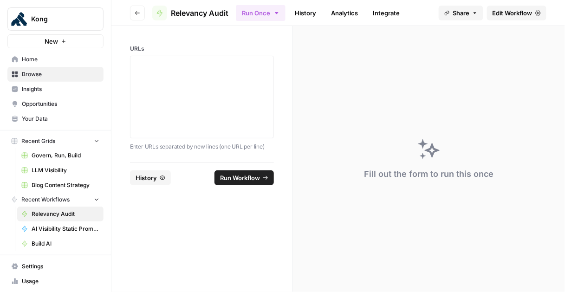
click at [508, 8] on span "Edit Workflow" at bounding box center [512, 12] width 40 height 9
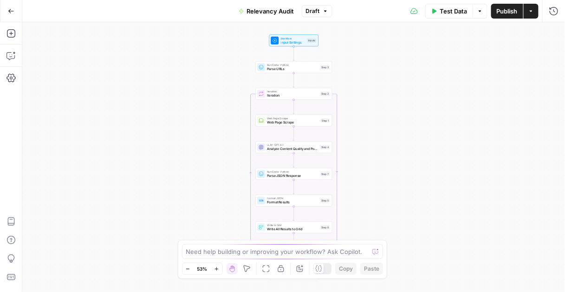
click at [456, 8] on span "Test Data" at bounding box center [452, 10] width 27 height 9
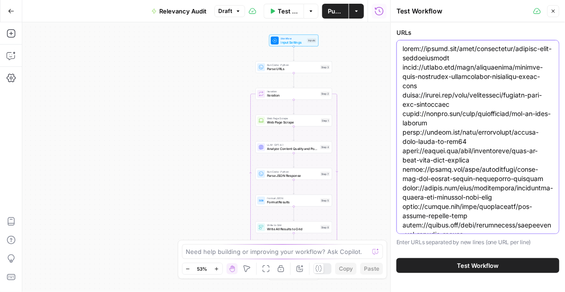
drag, startPoint x: 403, startPoint y: 48, endPoint x: 505, endPoint y: 192, distance: 176.4
click at [505, 192] on textarea "URLs" at bounding box center [477, 248] width 151 height 408
click at [432, 97] on textarea "URLs" at bounding box center [477, 248] width 151 height 408
drag, startPoint x: 400, startPoint y: 49, endPoint x: 559, endPoint y: 220, distance: 233.5
click at [559, 220] on div at bounding box center [477, 137] width 163 height 194
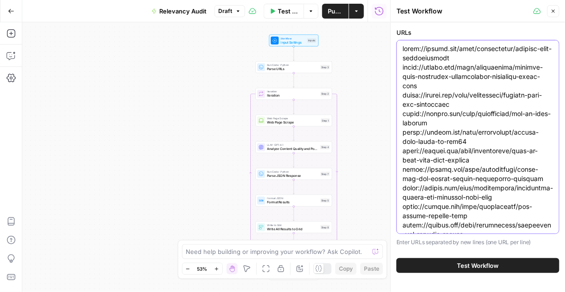
drag, startPoint x: 503, startPoint y: 226, endPoint x: 393, endPoint y: -8, distance: 258.4
click at [393, 0] on html "Kong New Home Browse Insights Opportunities Your Data Recent Grids Govern, Run,…" at bounding box center [282, 146] width 565 height 292
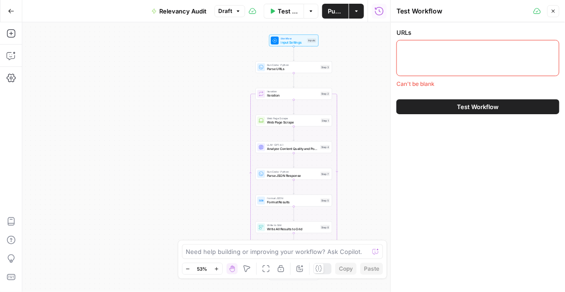
click at [553, 10] on icon "button" at bounding box center [553, 11] width 6 height 6
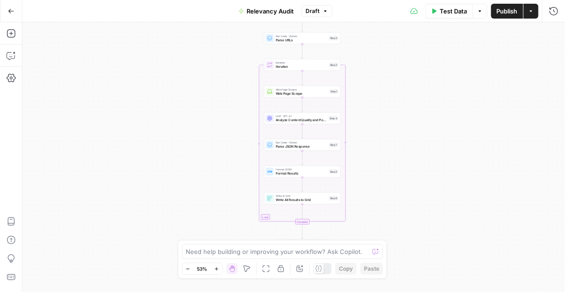
click at [8, 12] on icon "button" at bounding box center [11, 11] width 6 height 6
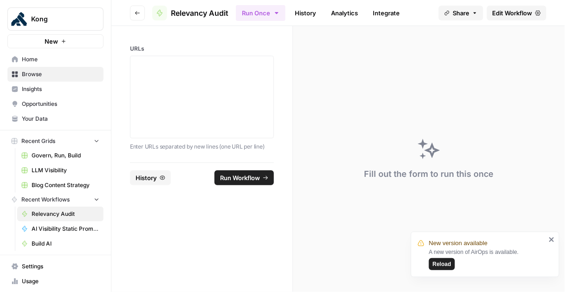
click at [49, 116] on span "Your Data" at bounding box center [60, 119] width 77 height 8
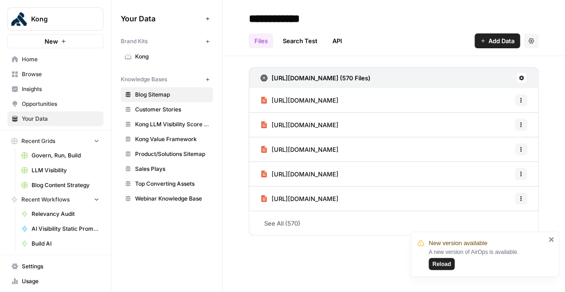
click at [170, 165] on span "Sales Plays" at bounding box center [172, 169] width 74 height 8
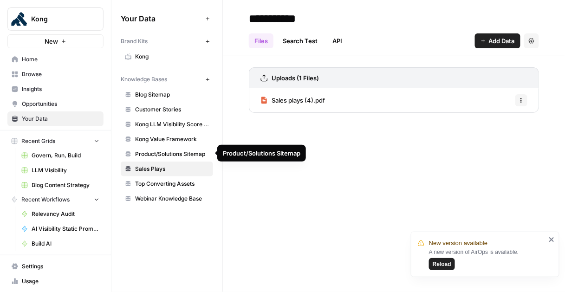
click at [169, 156] on span "Product/Solutions Sitemap" at bounding box center [172, 154] width 74 height 8
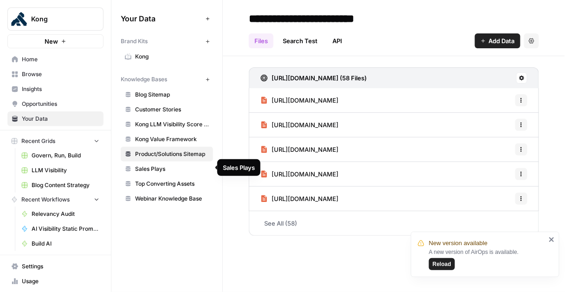
click at [194, 141] on span "Kong Value Framework" at bounding box center [172, 139] width 74 height 8
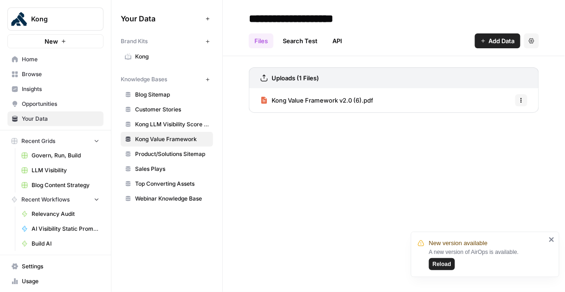
click at [48, 59] on span "Home" at bounding box center [60, 59] width 77 height 8
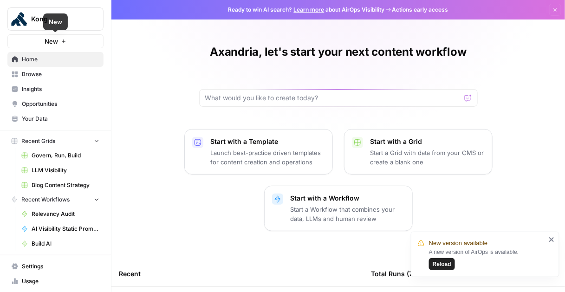
click at [50, 61] on span "Home" at bounding box center [60, 59] width 77 height 8
click at [38, 79] on link "Browse" at bounding box center [55, 74] width 96 height 15
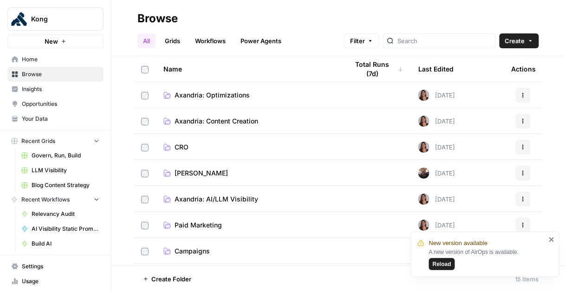
scroll to position [206, 0]
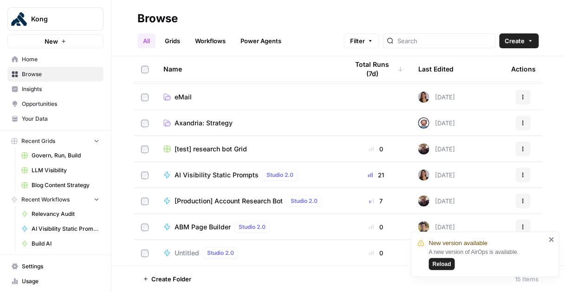
click at [552, 239] on icon "close" at bounding box center [551, 239] width 5 height 5
click at [208, 228] on span "ABM Page Builder" at bounding box center [202, 226] width 56 height 9
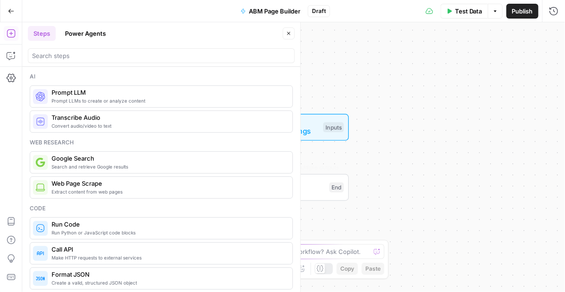
click at [447, 164] on div "Workflow Input Settings Inputs Single Output Output End Switch to multiple outp…" at bounding box center [293, 157] width 542 height 270
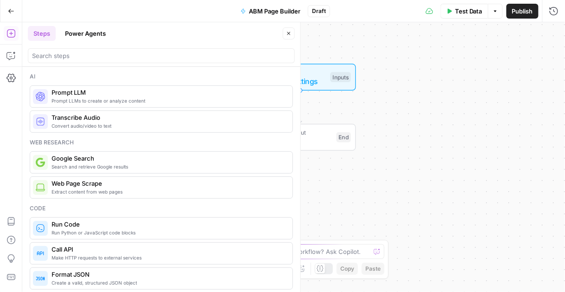
click at [287, 33] on icon "button" at bounding box center [289, 34] width 6 height 6
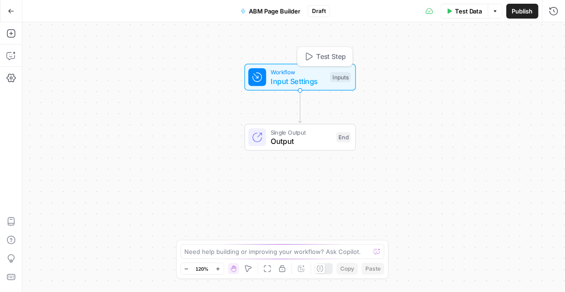
click at [305, 76] on span "Input Settings" at bounding box center [298, 81] width 55 height 11
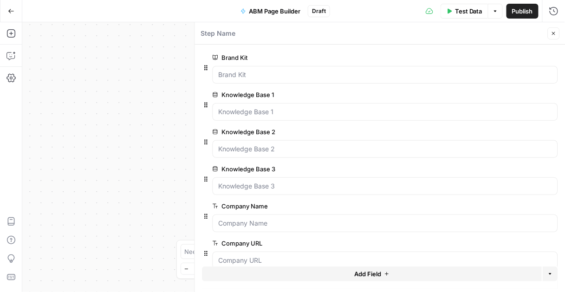
scroll to position [15, 0]
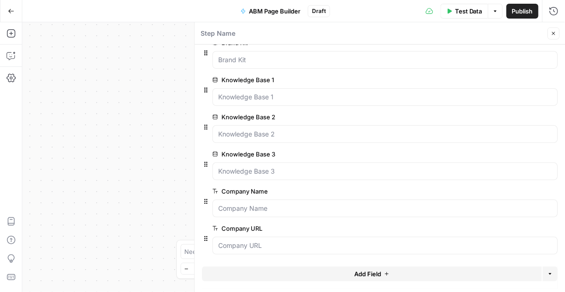
click at [551, 35] on icon "button" at bounding box center [554, 34] width 6 height 6
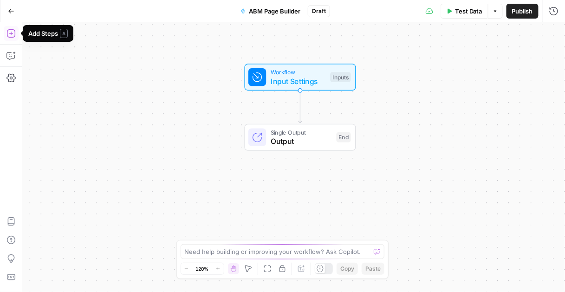
click at [11, 36] on icon "button" at bounding box center [10, 33] width 9 height 9
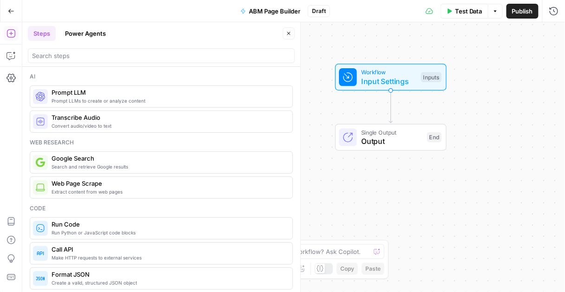
click at [116, 93] on span "Prompt LLM" at bounding box center [168, 92] width 233 height 9
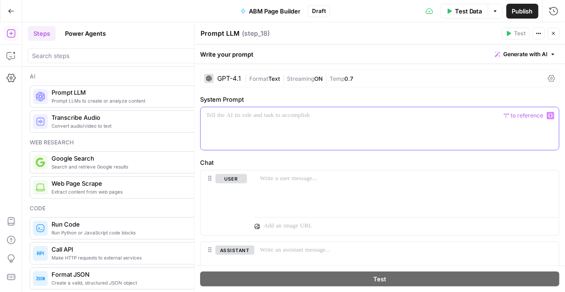
click at [437, 123] on div at bounding box center [380, 128] width 358 height 43
click at [552, 115] on icon "button" at bounding box center [550, 116] width 5 height 4
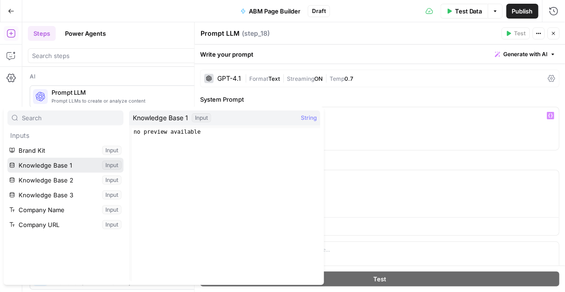
click at [79, 169] on button "Select variable Knowledge Base 1" at bounding box center [65, 165] width 116 height 15
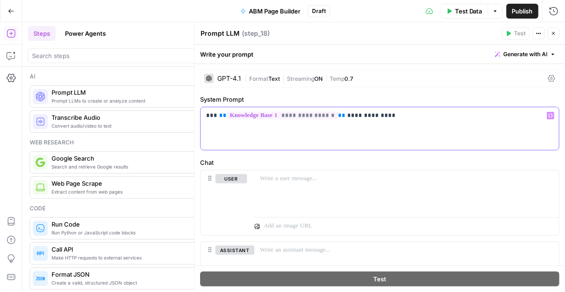
click at [548, 114] on button "Variables Menu" at bounding box center [550, 115] width 7 height 7
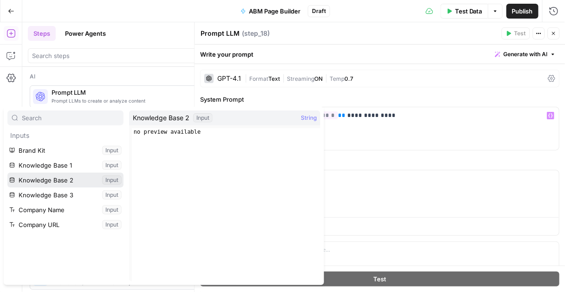
click at [56, 181] on button "Select variable Knowledge Base 2" at bounding box center [65, 180] width 116 height 15
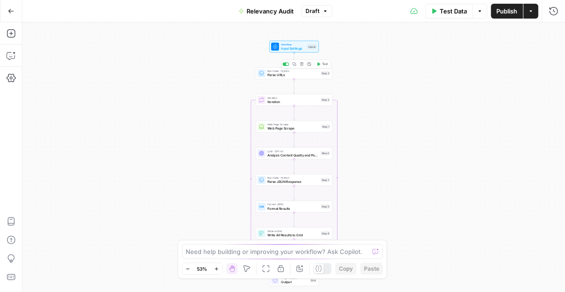
click at [288, 44] on span "Workflow" at bounding box center [293, 44] width 25 height 4
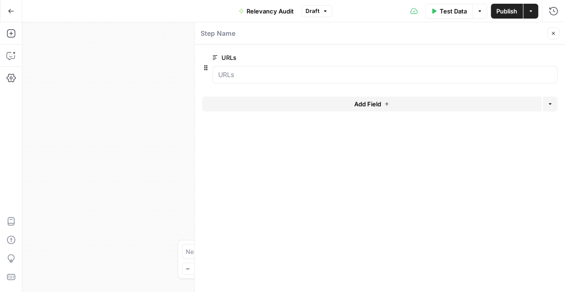
click at [551, 31] on icon "button" at bounding box center [554, 34] width 6 height 6
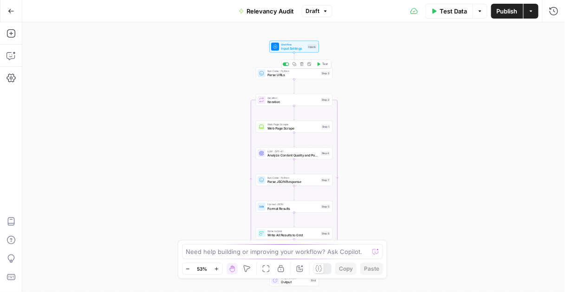
click at [296, 76] on span "Parse URLs" at bounding box center [293, 74] width 52 height 5
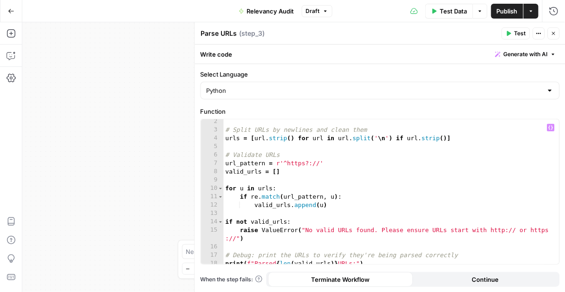
scroll to position [47, 0]
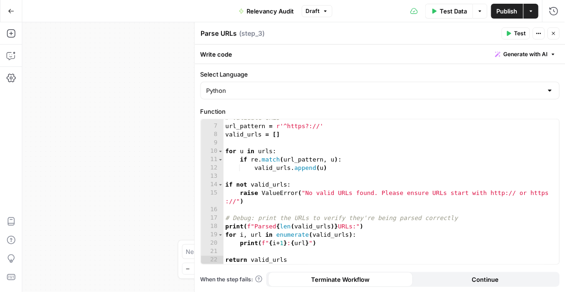
drag, startPoint x: 554, startPoint y: 35, endPoint x: 541, endPoint y: 42, distance: 14.7
click at [554, 35] on icon "button" at bounding box center [554, 34] width 6 height 6
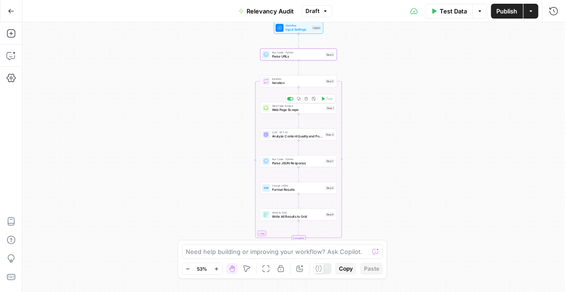
click at [296, 108] on span "Web Page Scrape" at bounding box center [298, 109] width 52 height 5
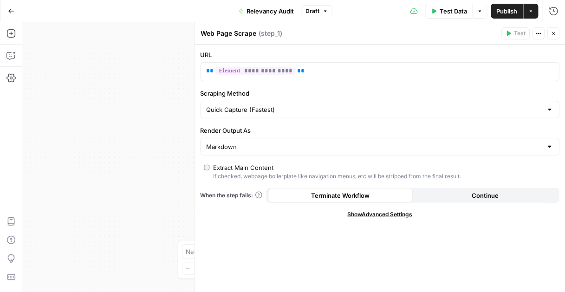
click at [553, 31] on icon "button" at bounding box center [554, 34] width 6 height 6
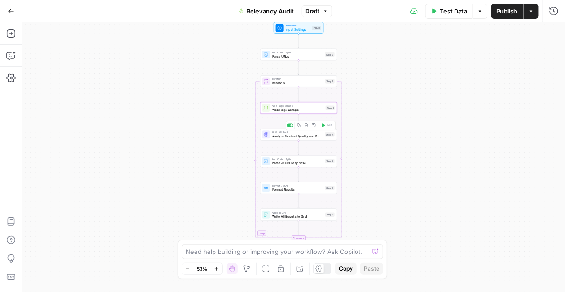
click at [299, 136] on span "Analyze Content Quality and Potential" at bounding box center [297, 136] width 51 height 5
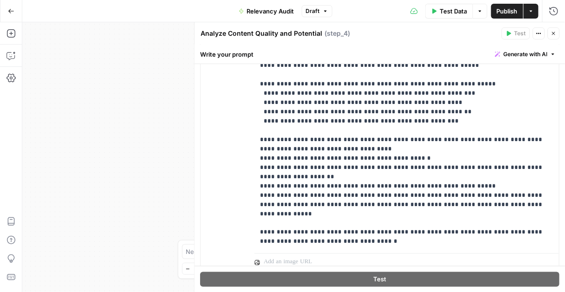
scroll to position [62, 0]
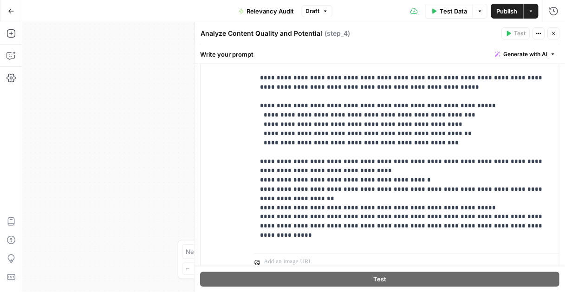
click at [8, 13] on icon "button" at bounding box center [11, 11] width 6 height 6
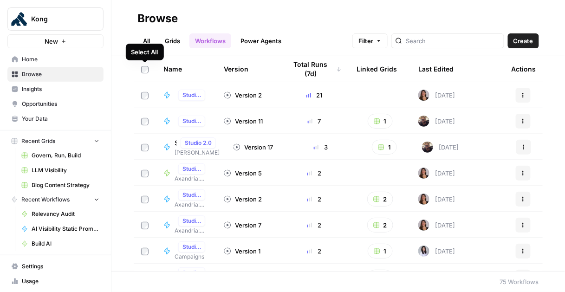
click at [220, 40] on link "Workflows" at bounding box center [210, 40] width 42 height 15
drag, startPoint x: 148, startPoint y: 42, endPoint x: 168, endPoint y: 53, distance: 23.0
click at [148, 42] on link "All" at bounding box center [146, 40] width 18 height 15
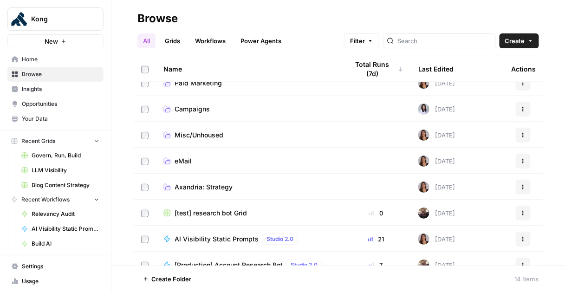
scroll to position [136, 0]
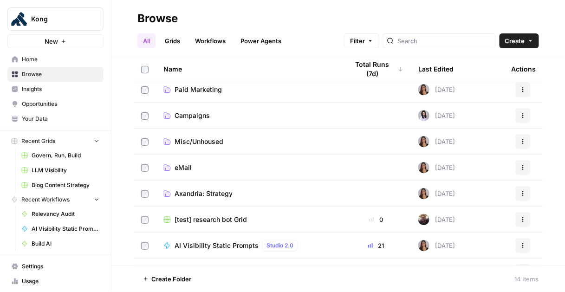
click at [223, 190] on span "Axandria: Strategy" at bounding box center [203, 193] width 58 height 9
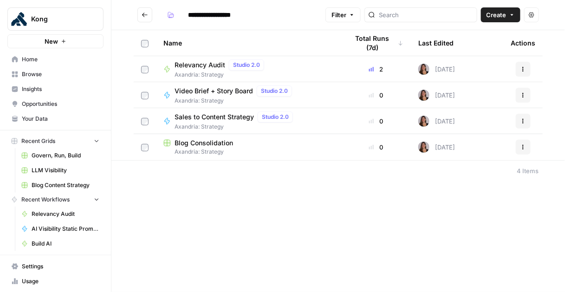
click at [216, 142] on span "Blog Consolidation" at bounding box center [203, 142] width 58 height 9
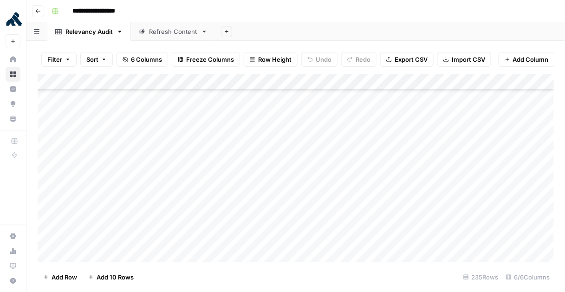
scroll to position [3550, 0]
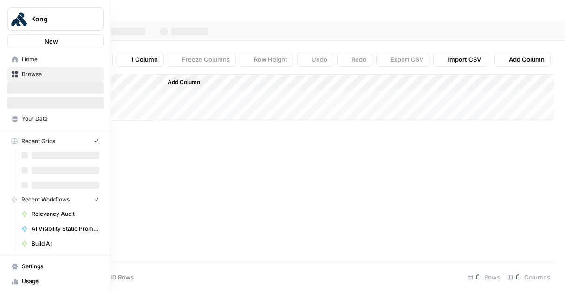
type input "**********"
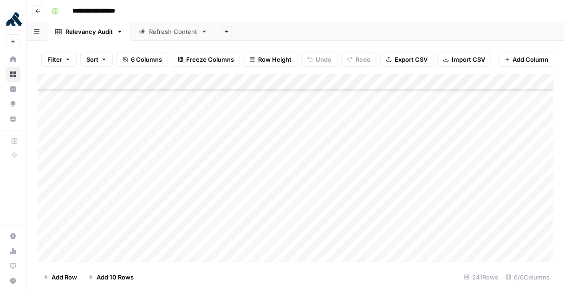
scroll to position [3645, 0]
click at [242, 149] on div "Add Column" at bounding box center [296, 168] width 516 height 188
click at [231, 126] on div "Add Column" at bounding box center [296, 168] width 516 height 188
drag, startPoint x: 228, startPoint y: 140, endPoint x: 230, endPoint y: 147, distance: 7.1
click at [228, 140] on div "Add Column" at bounding box center [296, 168] width 516 height 188
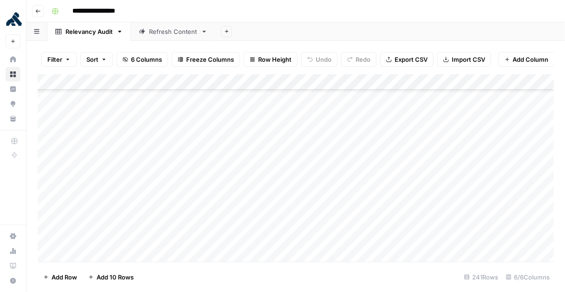
click at [113, 143] on div "Add Column" at bounding box center [296, 168] width 516 height 188
click at [50, 143] on div "Add Column" at bounding box center [296, 168] width 516 height 188
click at [346, 150] on div "Add Column" at bounding box center [296, 168] width 516 height 188
click at [348, 148] on div "Add Column" at bounding box center [296, 168] width 516 height 188
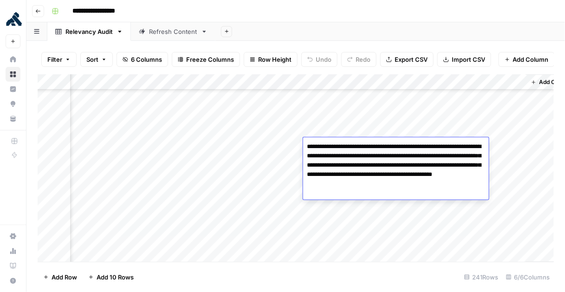
click at [348, 148] on textarea "**********" at bounding box center [396, 165] width 186 height 50
click at [399, 170] on textarea "**********" at bounding box center [396, 165] width 186 height 50
drag, startPoint x: 458, startPoint y: 184, endPoint x: 305, endPoint y: 144, distance: 157.8
click at [305, 144] on textarea "**********" at bounding box center [396, 165] width 186 height 50
click at [523, 171] on div "Add Column" at bounding box center [296, 168] width 516 height 188
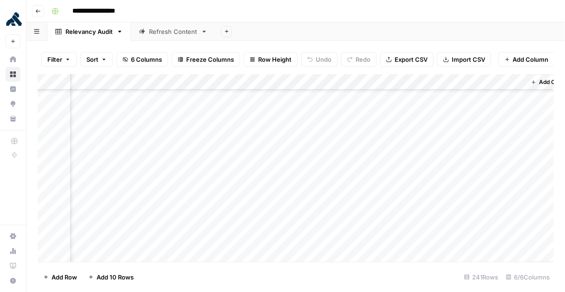
click at [420, 161] on div "Add Column" at bounding box center [296, 168] width 516 height 188
click at [339, 206] on div "Add Column" at bounding box center [296, 168] width 516 height 188
click at [284, 196] on div "Add Column" at bounding box center [296, 168] width 516 height 188
click at [341, 195] on div "Add Column" at bounding box center [296, 168] width 516 height 188
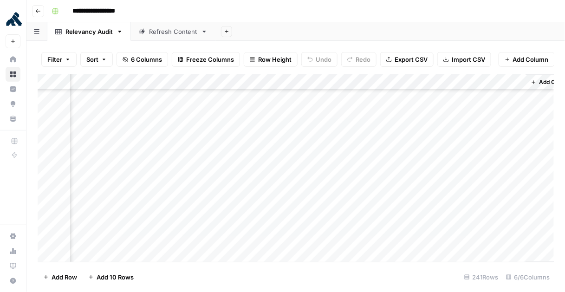
click at [407, 193] on div "Add Column" at bounding box center [296, 168] width 516 height 188
click at [407, 194] on div "Add Column" at bounding box center [296, 168] width 516 height 188
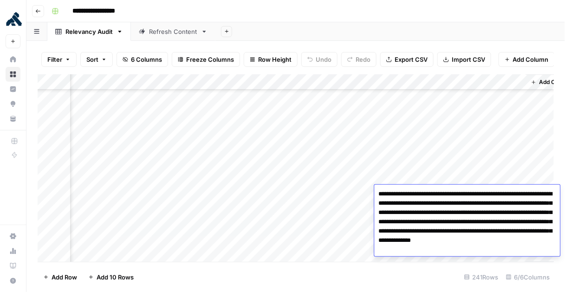
drag, startPoint x: 446, startPoint y: 195, endPoint x: 491, endPoint y: 226, distance: 54.8
click at [495, 202] on textarea "**********" at bounding box center [467, 221] width 186 height 69
click at [421, 204] on textarea "**********" at bounding box center [467, 221] width 186 height 69
drag, startPoint x: 430, startPoint y: 204, endPoint x: 474, endPoint y: 205, distance: 44.1
click at [472, 205] on textarea "**********" at bounding box center [467, 221] width 186 height 69
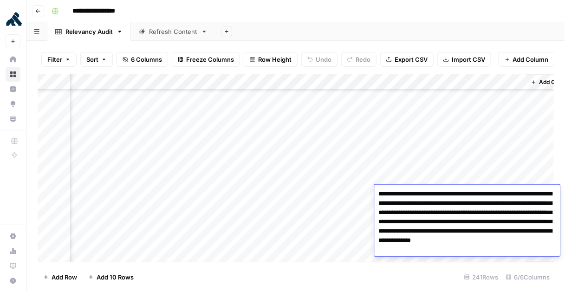
drag, startPoint x: 425, startPoint y: 222, endPoint x: 478, endPoint y: 235, distance: 54.9
click at [477, 233] on textarea "**********" at bounding box center [467, 221] width 186 height 69
click at [396, 159] on div "Add Column" at bounding box center [296, 168] width 516 height 188
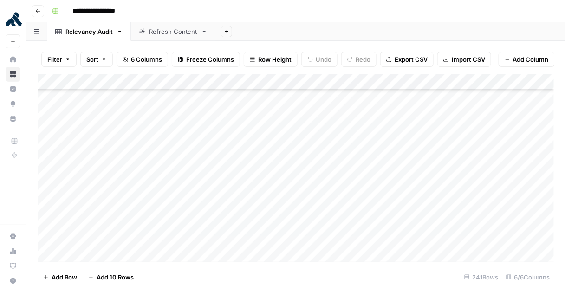
scroll to position [0, 0]
click at [175, 38] on link "Refresh Content" at bounding box center [173, 31] width 84 height 19
click at [173, 100] on div "Add Column" at bounding box center [296, 121] width 516 height 94
drag, startPoint x: 299, startPoint y: 80, endPoint x: 430, endPoint y: 90, distance: 131.3
click at [430, 90] on div "Add Column" at bounding box center [296, 121] width 516 height 94
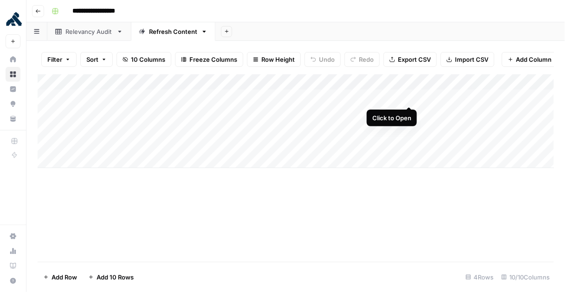
click at [408, 97] on div "Add Column" at bounding box center [296, 121] width 516 height 94
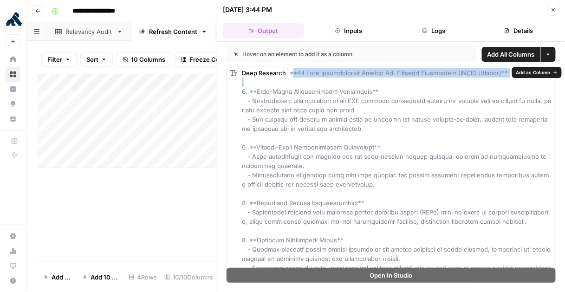
drag, startPoint x: 241, startPoint y: 82, endPoint x: 437, endPoint y: 102, distance: 196.9
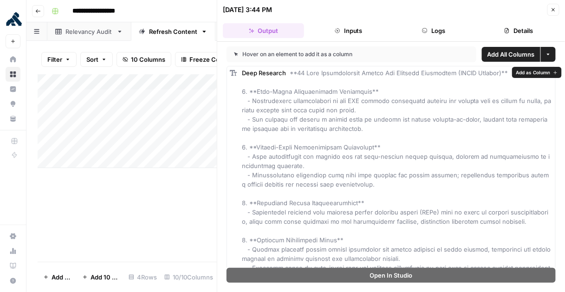
click at [440, 29] on button "Logs" at bounding box center [433, 30] width 81 height 15
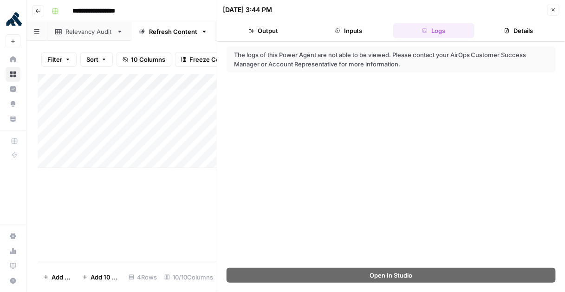
click at [345, 33] on button "Inputs" at bounding box center [348, 30] width 81 height 15
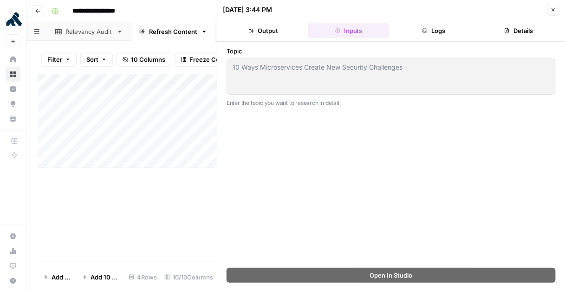
click at [221, 65] on div "09/12/25 at 3:44 PM Close Output Inputs Logs Details Topic 10 Ways Microservice…" at bounding box center [391, 146] width 348 height 292
click at [284, 29] on button "Output" at bounding box center [263, 30] width 81 height 15
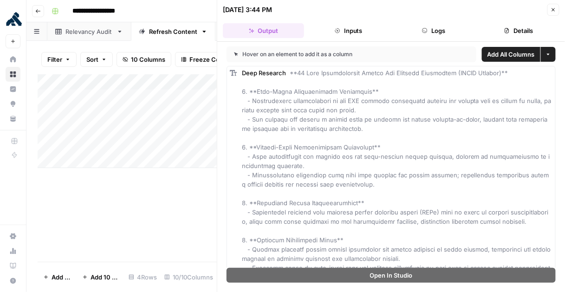
click at [553, 10] on icon "button" at bounding box center [553, 10] width 6 height 6
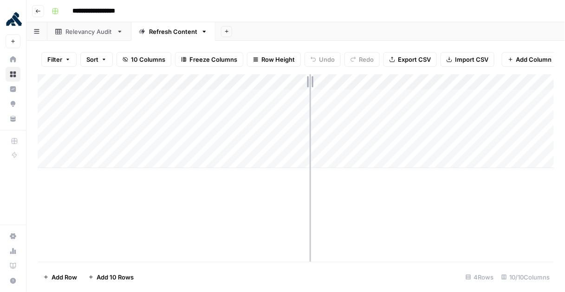
drag, startPoint x: 425, startPoint y: 77, endPoint x: 301, endPoint y: 79, distance: 123.4
click at [300, 78] on div "Add Column" at bounding box center [296, 121] width 516 height 94
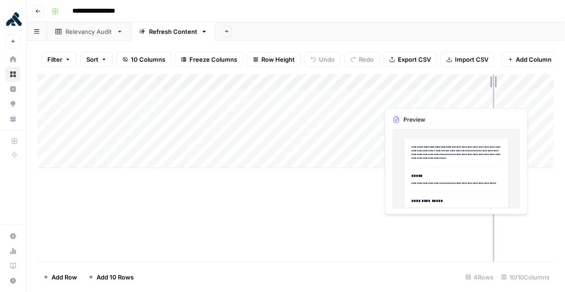
drag, startPoint x: 345, startPoint y: 79, endPoint x: 493, endPoint y: 91, distance: 148.1
click at [493, 91] on div "Add Column" at bounding box center [296, 121] width 516 height 94
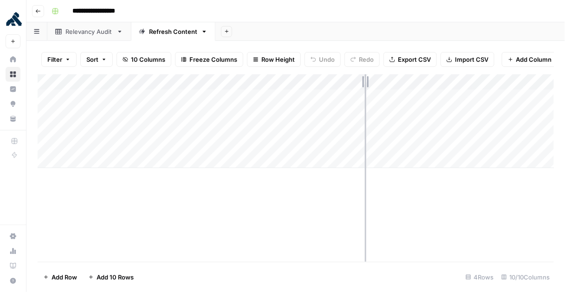
drag, startPoint x: 493, startPoint y: 83, endPoint x: 374, endPoint y: 89, distance: 119.4
click at [365, 87] on div "Add Column" at bounding box center [296, 121] width 516 height 94
drag, startPoint x: 411, startPoint y: 80, endPoint x: 544, endPoint y: 90, distance: 133.6
click at [544, 90] on div "Add Column" at bounding box center [296, 121] width 516 height 94
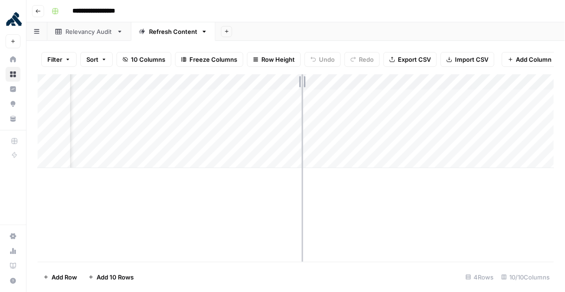
drag, startPoint x: 393, startPoint y: 84, endPoint x: 300, endPoint y: 89, distance: 92.4
click at [301, 89] on div "Add Column" at bounding box center [296, 121] width 516 height 94
drag, startPoint x: 421, startPoint y: 84, endPoint x: 447, endPoint y: 86, distance: 25.6
click at [442, 85] on div "Add Column" at bounding box center [296, 121] width 516 height 94
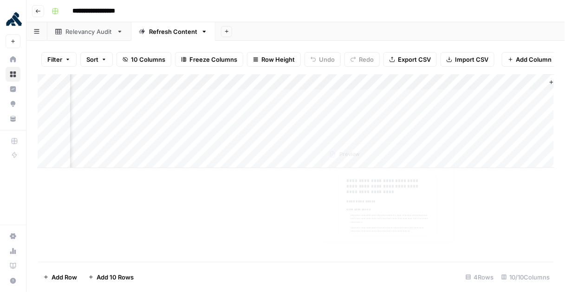
scroll to position [0, 164]
drag, startPoint x: 310, startPoint y: 84, endPoint x: 277, endPoint y: 88, distance: 33.7
click at [268, 87] on div "Add Column" at bounding box center [296, 121] width 516 height 94
drag, startPoint x: 320, startPoint y: 83, endPoint x: 407, endPoint y: 87, distance: 87.3
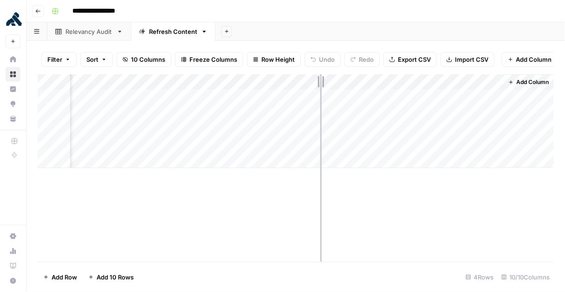
click at [407, 87] on div "Add Column" at bounding box center [296, 121] width 516 height 94
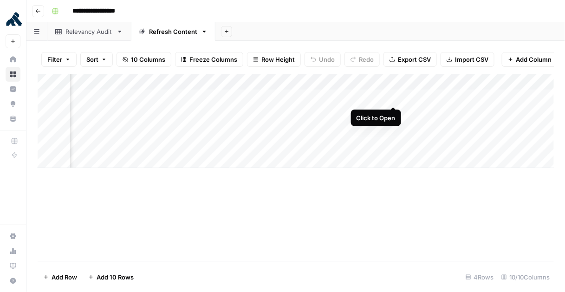
click at [392, 97] on div "Add Column" at bounding box center [296, 121] width 516 height 94
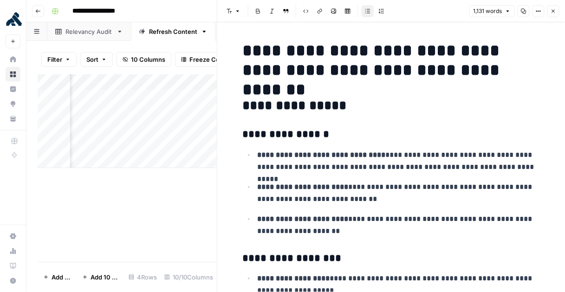
drag, startPoint x: 554, startPoint y: 9, endPoint x: 545, endPoint y: 13, distance: 9.8
click at [554, 9] on icon "button" at bounding box center [553, 11] width 6 height 6
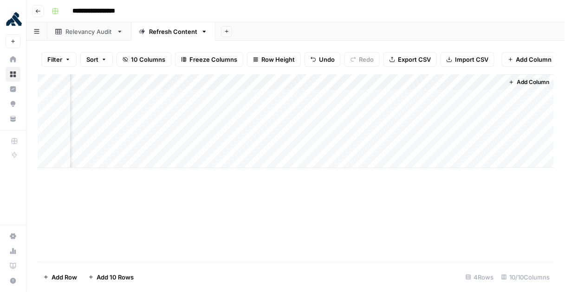
scroll to position [0, 253]
click at [482, 97] on div "Add Column" at bounding box center [296, 121] width 516 height 94
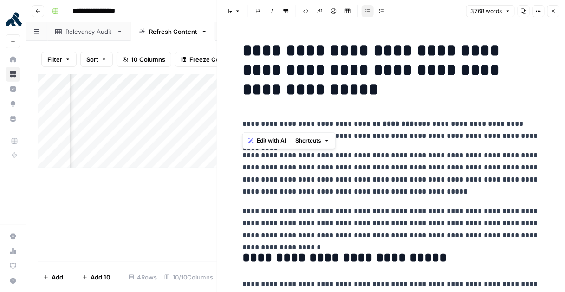
drag, startPoint x: 241, startPoint y: 50, endPoint x: 422, endPoint y: 145, distance: 204.3
click at [461, 175] on p "**********" at bounding box center [391, 173] width 297 height 48
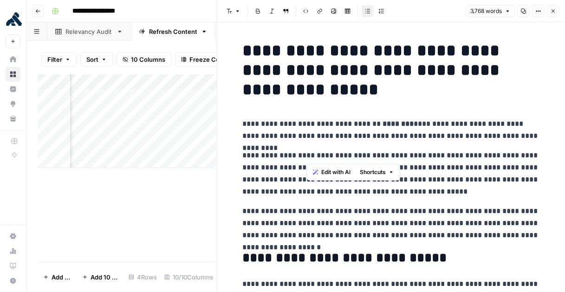
drag, startPoint x: 333, startPoint y: 137, endPoint x: 425, endPoint y: 153, distance: 93.3
click at [502, 157] on p "**********" at bounding box center [391, 173] width 297 height 48
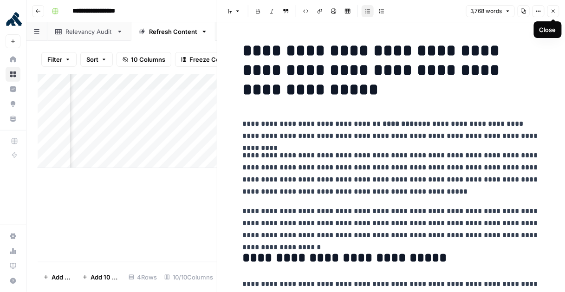
click at [551, 11] on icon "button" at bounding box center [553, 11] width 6 height 6
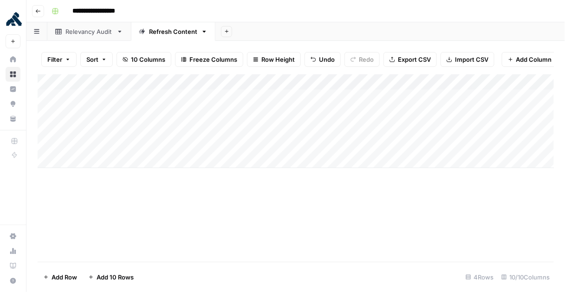
click at [92, 37] on link "Relevancy Audit" at bounding box center [89, 31] width 84 height 19
click at [169, 32] on div "Refresh Content" at bounding box center [173, 31] width 48 height 9
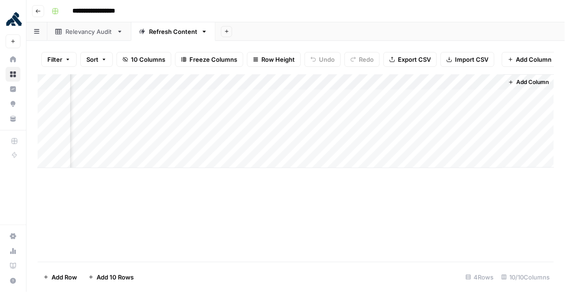
click at [531, 82] on span "Add Column" at bounding box center [532, 82] width 32 height 8
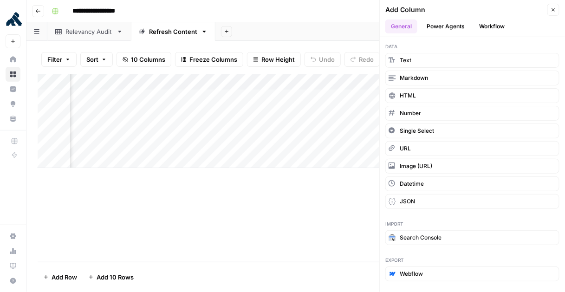
click at [452, 30] on button "Power Agents" at bounding box center [445, 26] width 49 height 14
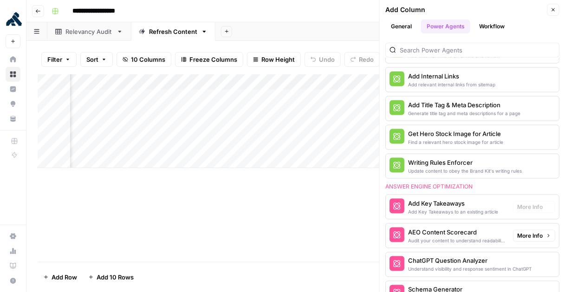
scroll to position [242, 0]
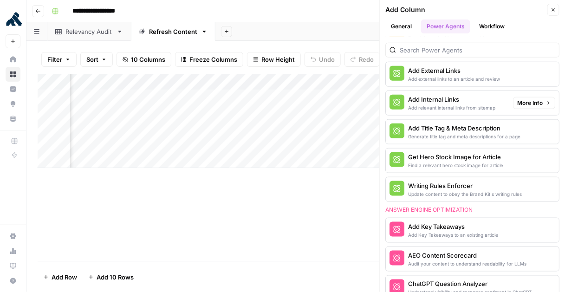
click at [525, 101] on span "More Info" at bounding box center [530, 103] width 26 height 8
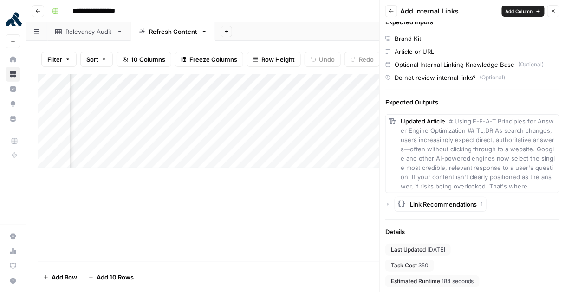
scroll to position [133, 0]
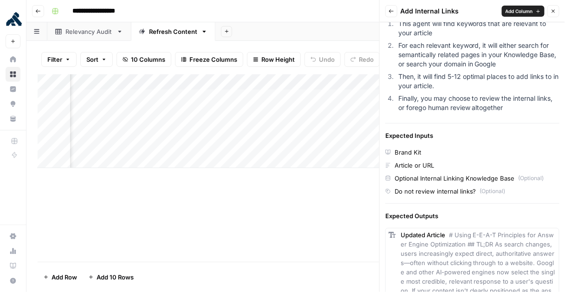
click at [520, 10] on span "Add Column" at bounding box center [518, 10] width 27 height 7
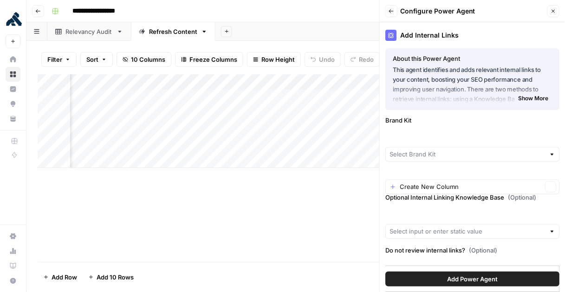
type input "Kong"
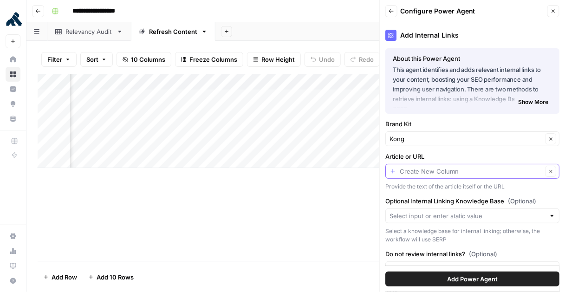
click at [490, 174] on input "Article or URL" at bounding box center [471, 171] width 142 height 9
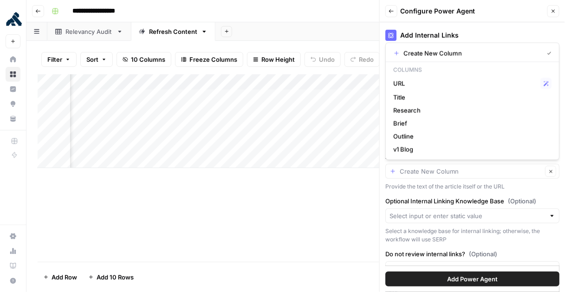
type input "Create New Column"
click at [454, 187] on div "Provide the text of the article itself or the URL" at bounding box center [472, 186] width 174 height 8
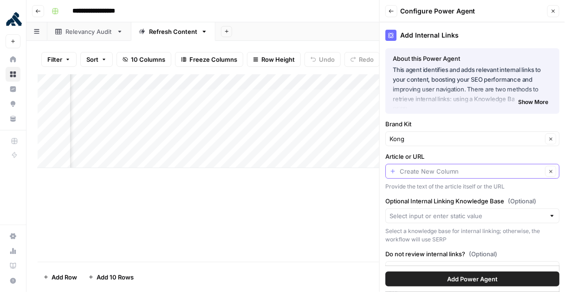
click at [461, 169] on input "Article or URL" at bounding box center [471, 171] width 142 height 9
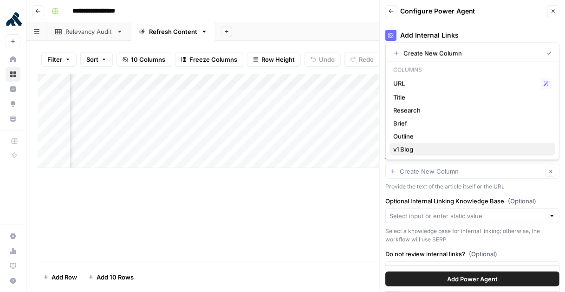
click at [434, 148] on span "v1 Blog" at bounding box center [470, 149] width 155 height 9
type input "v1 Blog"
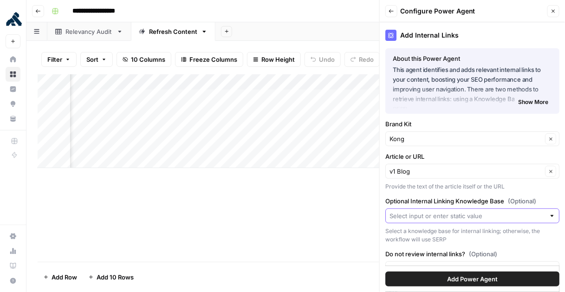
click at [441, 218] on input "Optional Internal Linking Knowledge Base (Optional)" at bounding box center [466, 215] width 155 height 9
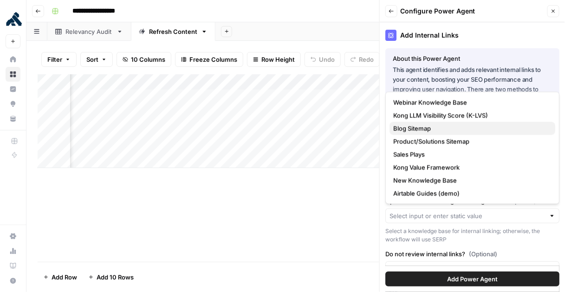
click at [439, 129] on span "Blog Sitemap" at bounding box center [470, 128] width 155 height 9
type input "Blog Sitemap"
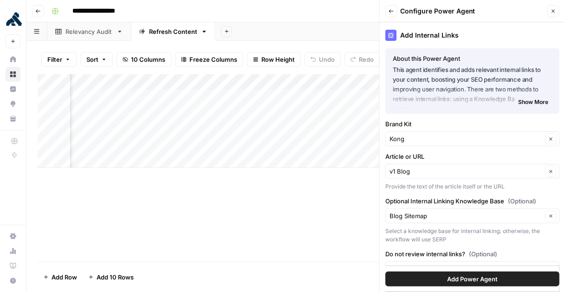
scroll to position [35, 0]
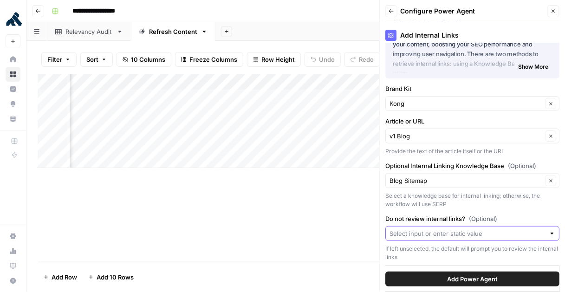
click at [435, 231] on input "Do not review internal links? (Optional)" at bounding box center [466, 233] width 155 height 9
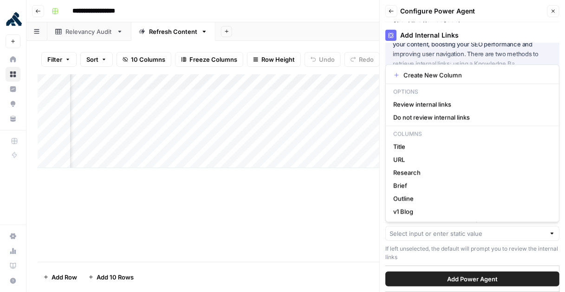
click at [472, 251] on div "If left unselected, the default will prompt you to review the internal links" at bounding box center [472, 253] width 174 height 17
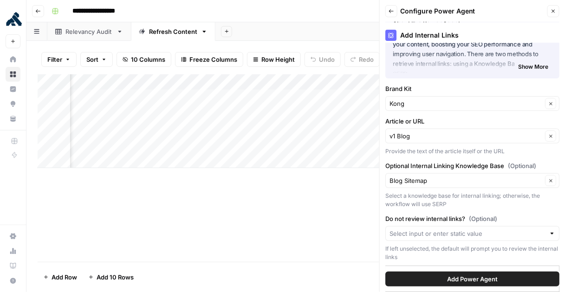
drag, startPoint x: 417, startPoint y: 247, endPoint x: 439, endPoint y: 248, distance: 21.8
click at [434, 248] on div "If left unselected, the default will prompt you to review the internal links" at bounding box center [472, 253] width 174 height 17
drag, startPoint x: 452, startPoint y: 248, endPoint x: 485, endPoint y: 248, distance: 33.4
click at [486, 249] on div "If left unselected, the default will prompt you to review the internal links" at bounding box center [472, 253] width 174 height 17
click at [484, 278] on span "Add Power Agent" at bounding box center [472, 278] width 51 height 9
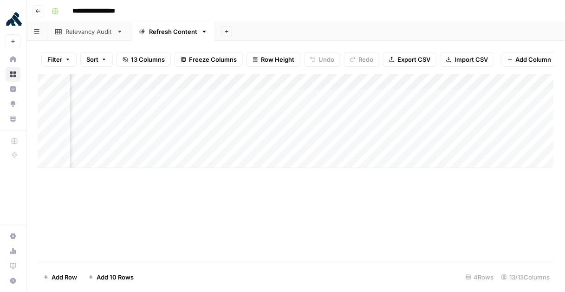
scroll to position [0, 368]
click at [438, 97] on div "Add Column" at bounding box center [296, 121] width 516 height 94
drag, startPoint x: 435, startPoint y: 84, endPoint x: 401, endPoint y: 86, distance: 34.5
click at [400, 86] on div "Add Column" at bounding box center [296, 121] width 516 height 94
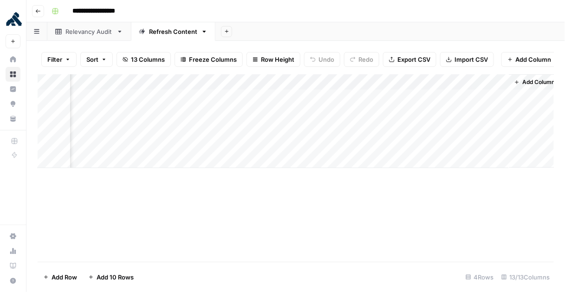
scroll to position [0, 482]
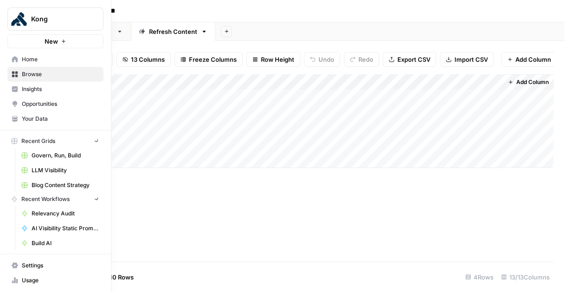
click at [18, 40] on button "New" at bounding box center [55, 41] width 96 height 14
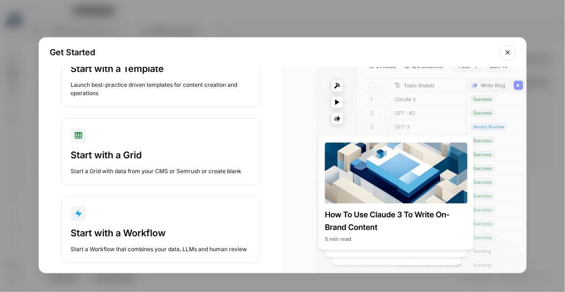
scroll to position [69, 0]
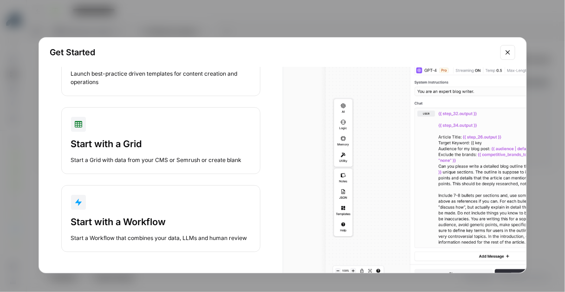
click at [164, 207] on div "button" at bounding box center [161, 202] width 180 height 15
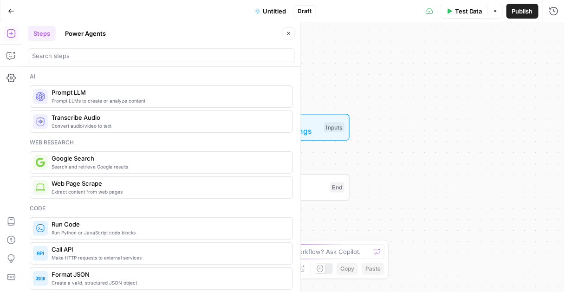
drag, startPoint x: 287, startPoint y: 32, endPoint x: 287, endPoint y: 40, distance: 7.9
click at [287, 33] on icon "button" at bounding box center [289, 34] width 6 height 6
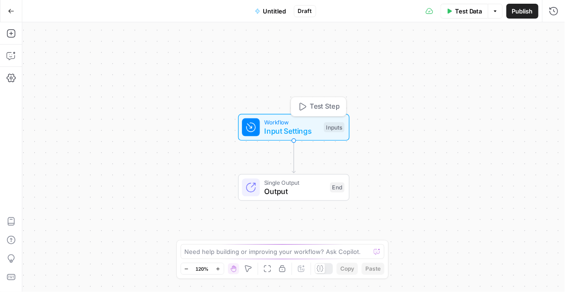
click at [281, 118] on span "Workflow" at bounding box center [291, 122] width 55 height 9
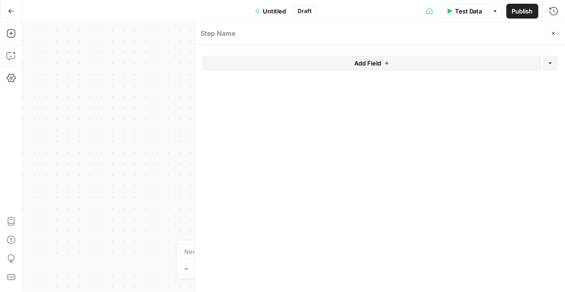
click at [399, 62] on button "Add Field" at bounding box center [372, 63] width 340 height 15
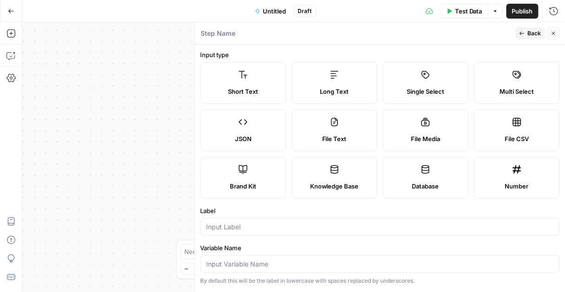
click at [341, 82] on label "Long Text" at bounding box center [334, 83] width 86 height 42
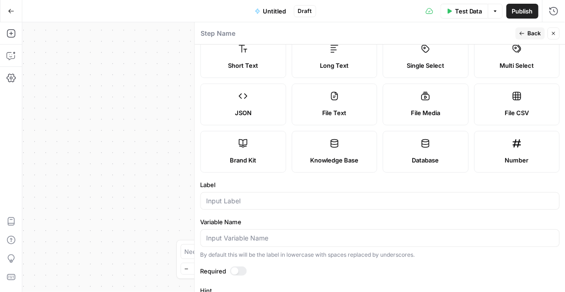
scroll to position [26, 0]
click at [291, 207] on div at bounding box center [379, 201] width 359 height 18
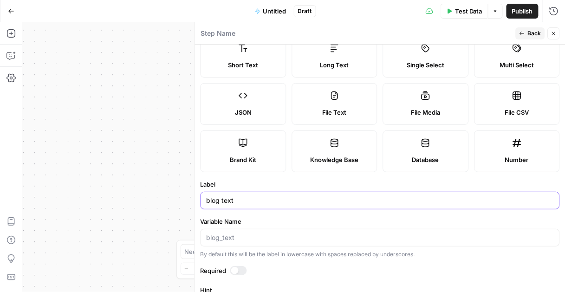
type input "blog text"
drag, startPoint x: 243, startPoint y: 269, endPoint x: 251, endPoint y: 269, distance: 7.9
click at [243, 269] on div at bounding box center [238, 270] width 17 height 9
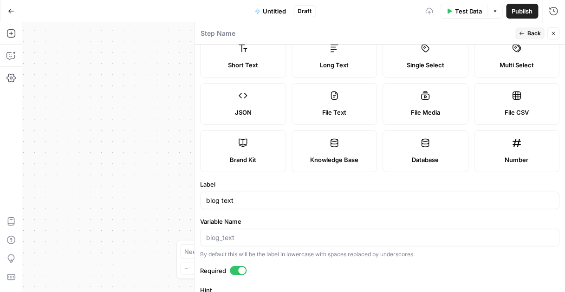
click at [538, 35] on span "Back" at bounding box center [534, 33] width 13 height 8
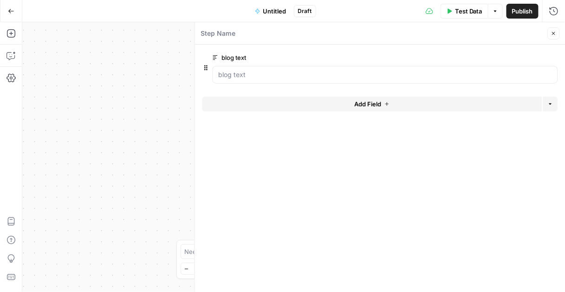
click at [389, 104] on icon "button" at bounding box center [387, 104] width 6 height 6
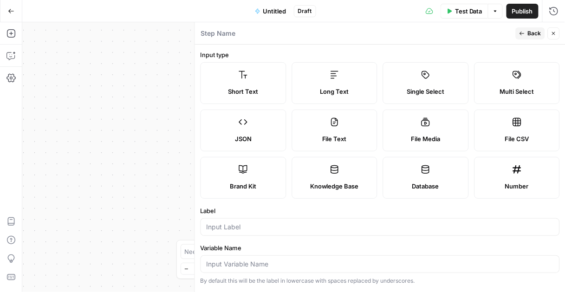
scroll to position [20, 0]
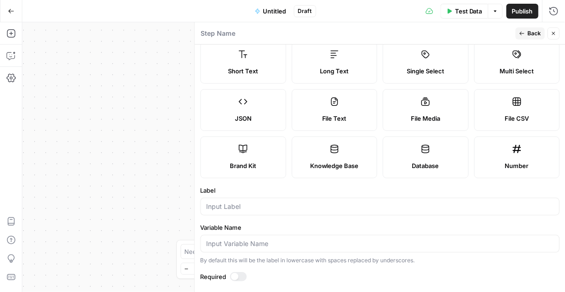
click at [358, 164] on span "Knowledge Base" at bounding box center [334, 165] width 49 height 9
click at [310, 210] on input "Label" at bounding box center [379, 206] width 347 height 9
type input "Asset Knowledge Base"
click at [531, 35] on span "Back" at bounding box center [534, 33] width 13 height 8
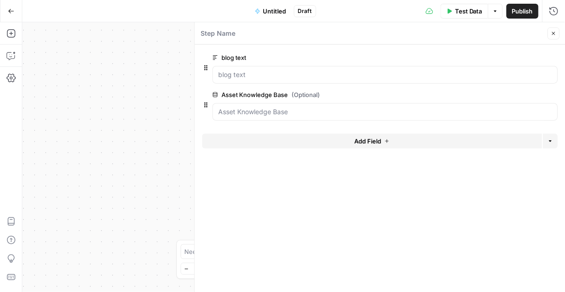
click at [549, 35] on button "Close" at bounding box center [554, 33] width 12 height 12
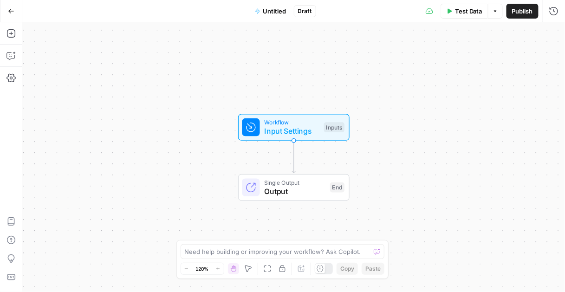
click at [311, 130] on span "Input Settings" at bounding box center [291, 131] width 55 height 11
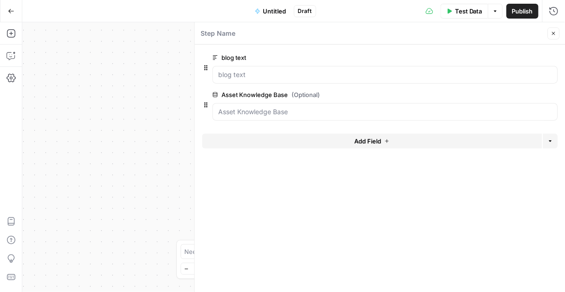
drag, startPoint x: 220, startPoint y: 95, endPoint x: 287, endPoint y: 97, distance: 66.8
click at [287, 96] on label "Asset Knowledge Base (Optional)" at bounding box center [359, 94] width 293 height 9
click at [18, 12] on button "Go Back" at bounding box center [11, 11] width 17 height 17
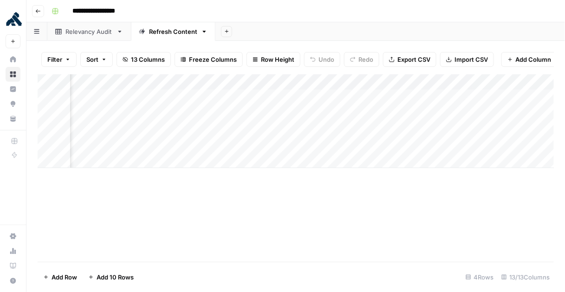
scroll to position [0, 482]
click at [491, 96] on div "Add Column" at bounding box center [296, 121] width 516 height 94
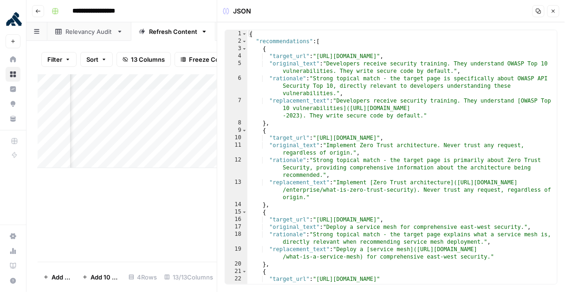
type textarea "**********"
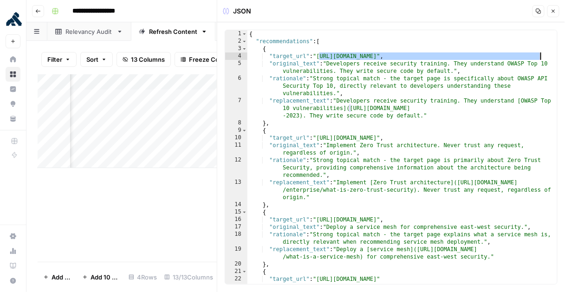
drag, startPoint x: 319, startPoint y: 55, endPoint x: 538, endPoint y: 57, distance: 219.0
click at [539, 57] on div "{ "recommendations" : [ { "target_url" : "https://konghq.com/blog/engineering/o…" at bounding box center [402, 172] width 310 height 284
click at [552, 12] on icon "button" at bounding box center [553, 11] width 6 height 6
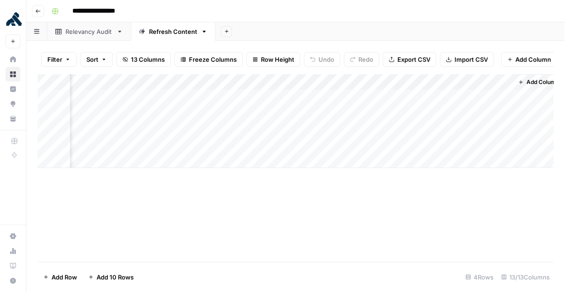
scroll to position [0, 473]
click at [418, 97] on div "Add Column" at bounding box center [296, 121] width 516 height 94
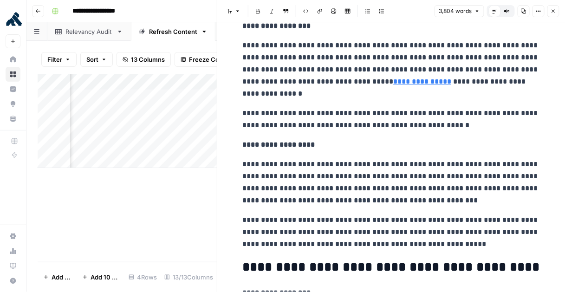
scroll to position [783, 0]
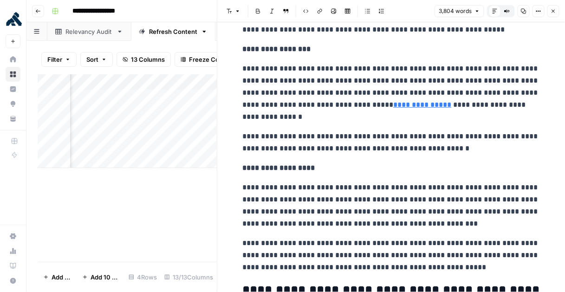
click at [452, 105] on link "**********" at bounding box center [423, 104] width 58 height 7
click at [435, 105] on link "**********" at bounding box center [423, 104] width 58 height 7
click at [449, 106] on link "**********" at bounding box center [423, 104] width 58 height 7
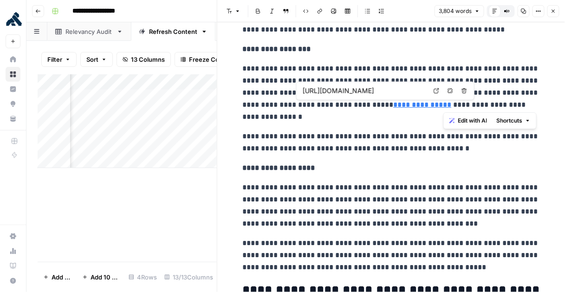
click at [416, 117] on p "**********" at bounding box center [391, 93] width 297 height 60
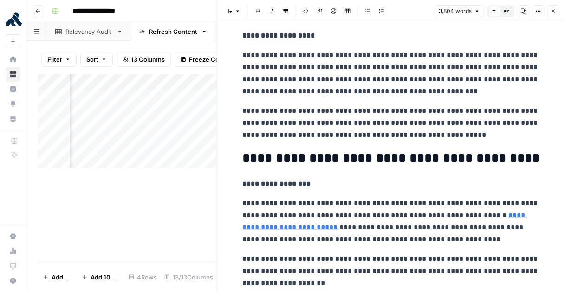
scroll to position [1079, 0]
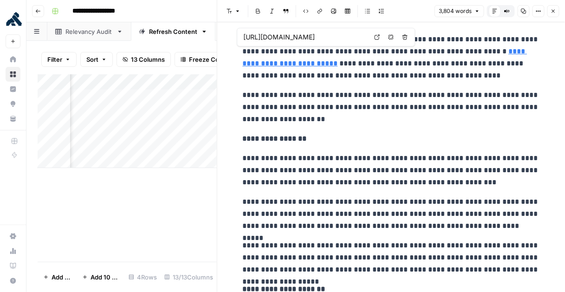
click at [486, 51] on link "**********" at bounding box center [385, 57] width 284 height 19
click at [262, 50] on p "**********" at bounding box center [391, 57] width 297 height 48
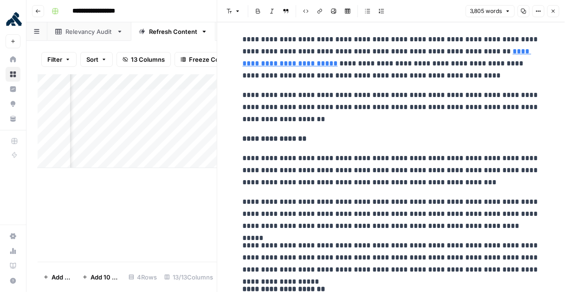
click at [484, 50] on link "**********" at bounding box center [387, 57] width 289 height 19
click at [487, 55] on link "**********" at bounding box center [387, 57] width 289 height 19
click at [477, 56] on p "**********" at bounding box center [391, 57] width 297 height 48
click at [477, 51] on link "**********" at bounding box center [387, 57] width 289 height 19
drag, startPoint x: 469, startPoint y: 49, endPoint x: 403, endPoint y: 43, distance: 66.1
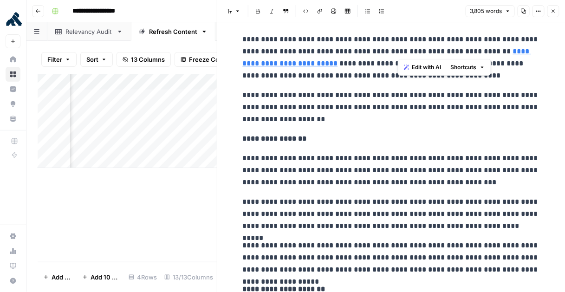
click at [399, 41] on p "**********" at bounding box center [391, 57] width 297 height 48
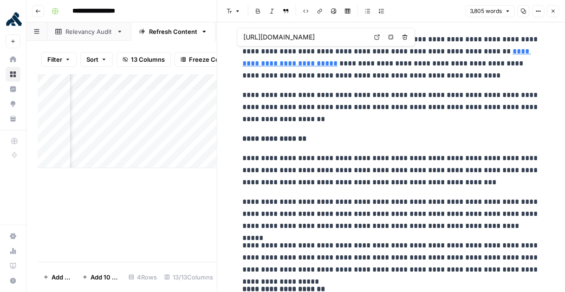
click at [503, 51] on link "**********" at bounding box center [387, 57] width 289 height 19
click at [488, 52] on link "**********" at bounding box center [387, 57] width 289 height 19
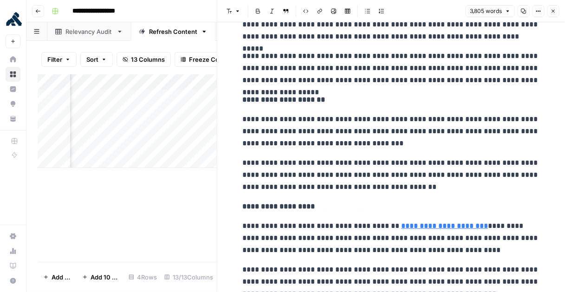
scroll to position [1269, 0]
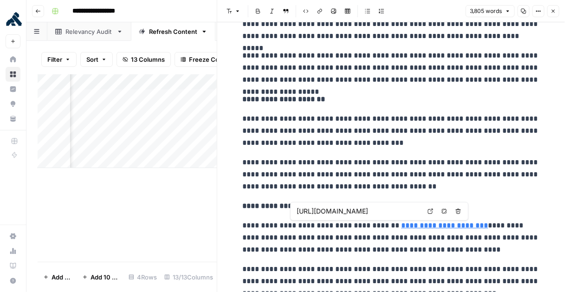
click at [416, 213] on input "[URL][DOMAIN_NAME]" at bounding box center [358, 210] width 123 height 9
click at [431, 212] on body "**********" at bounding box center [282, 146] width 565 height 292
click at [430, 211] on icon at bounding box center [430, 211] width 6 height 6
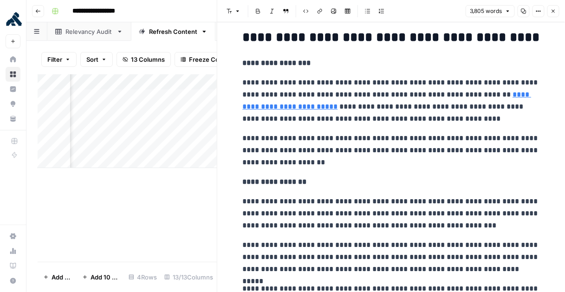
scroll to position [1032, 0]
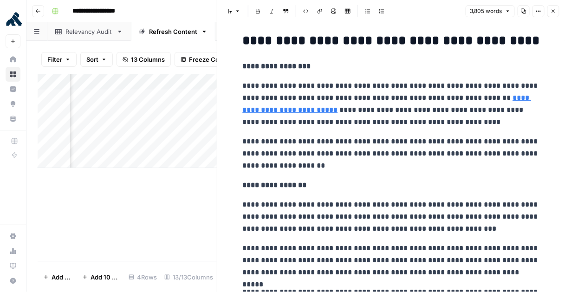
click at [550, 11] on icon "button" at bounding box center [553, 11] width 6 height 6
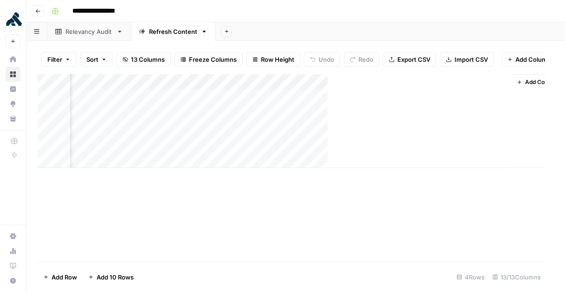
scroll to position [0, 471]
click at [503, 96] on div "Add Column" at bounding box center [296, 121] width 516 height 94
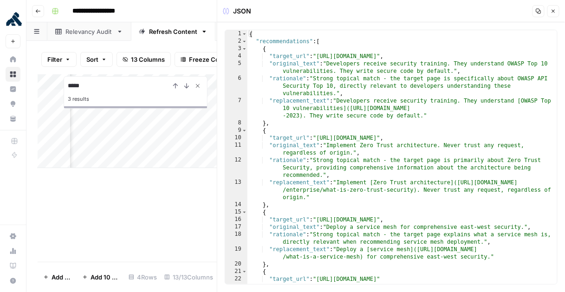
type input "*****"
drag, startPoint x: 197, startPoint y: 88, endPoint x: 203, endPoint y: 89, distance: 5.7
click at [198, 88] on icon "Close Search" at bounding box center [197, 85] width 7 height 7
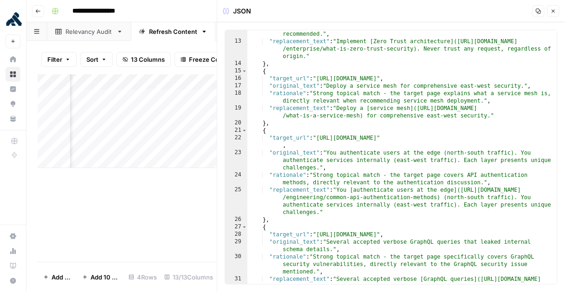
type textarea "**********"
click at [411, 115] on div ""rationale" : "Strong topical match - the target page is primarily about Zero T…" at bounding box center [402, 164] width 310 height 298
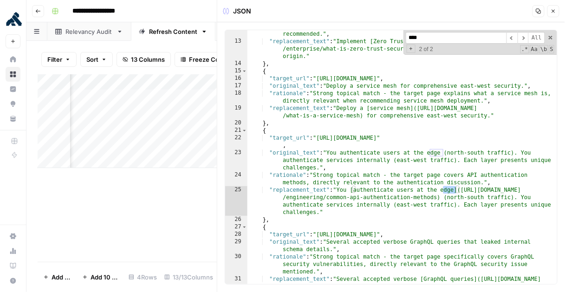
type input "****"
type textarea "**********"
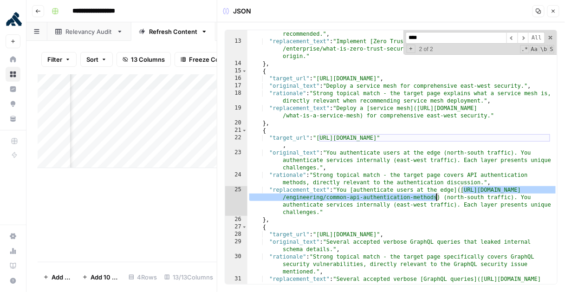
drag, startPoint x: 461, startPoint y: 190, endPoint x: 456, endPoint y: 198, distance: 9.8
click at [437, 197] on div ""rationale" : "Strong topical match - the target page is primarily about Zero T…" at bounding box center [402, 164] width 310 height 298
click at [554, 14] on button "Close" at bounding box center [553, 11] width 12 height 12
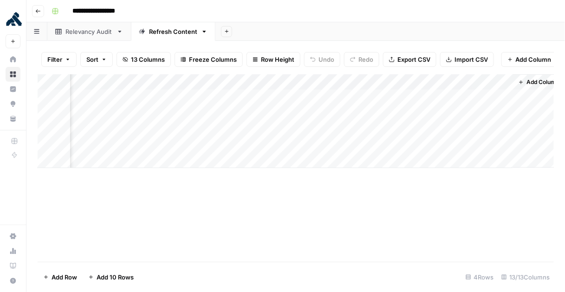
click at [461, 212] on div "Add Column" at bounding box center [296, 167] width 516 height 187
click at [329, 81] on div "Add Column" at bounding box center [296, 121] width 516 height 94
click at [533, 82] on span "Add Column" at bounding box center [538, 82] width 32 height 8
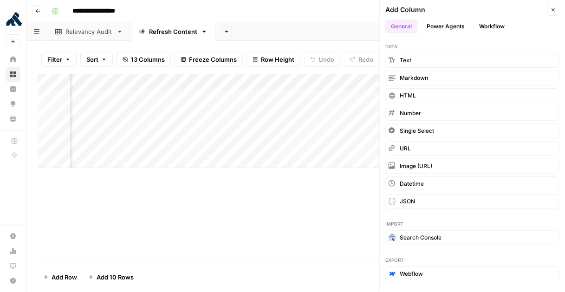
click at [437, 25] on button "Power Agents" at bounding box center [445, 26] width 49 height 14
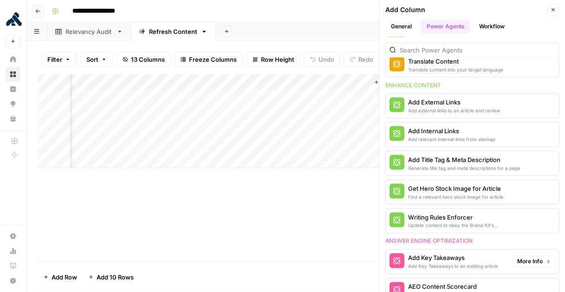
scroll to position [248, 0]
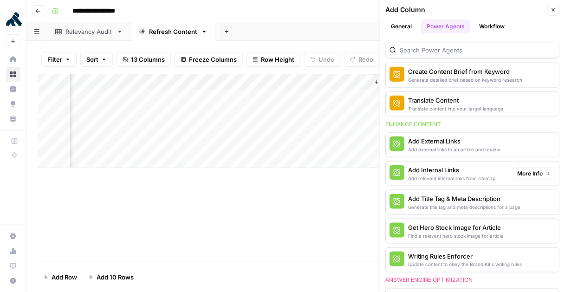
click at [524, 171] on span "More Info" at bounding box center [530, 173] width 26 height 8
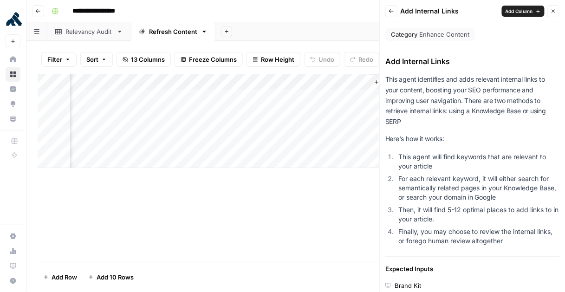
click at [514, 12] on span "Add Column" at bounding box center [518, 10] width 27 height 7
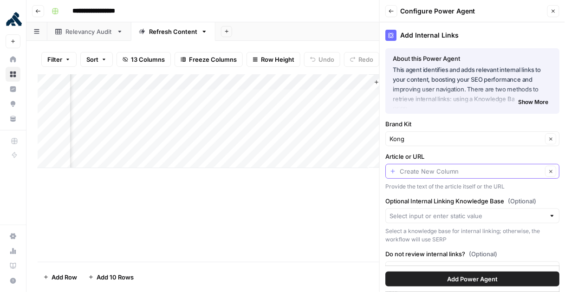
click at [488, 169] on input "Article or URL" at bounding box center [471, 171] width 142 height 9
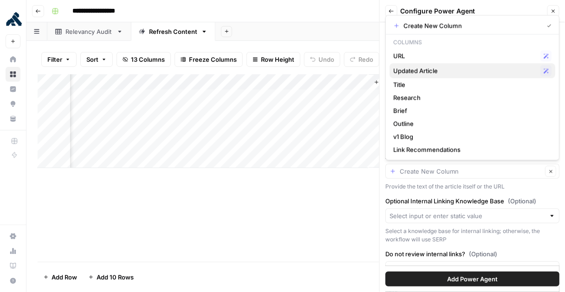
click at [436, 69] on span "Updated Article" at bounding box center [464, 70] width 143 height 9
type input "Updated Article"
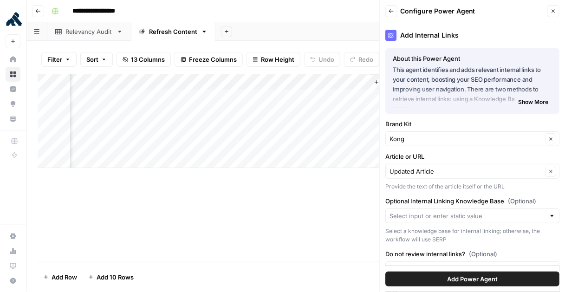
scroll to position [35, 0]
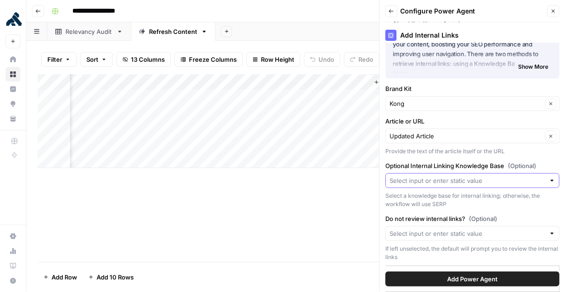
click at [462, 181] on input "Optional Internal Linking Knowledge Base (Optional)" at bounding box center [466, 180] width 155 height 9
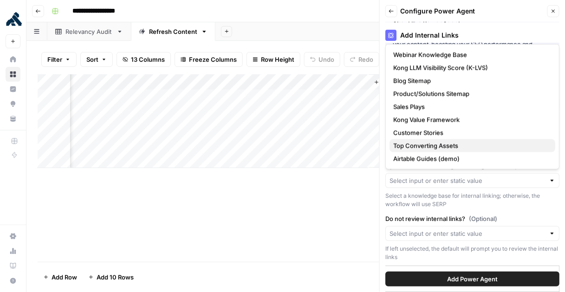
click at [424, 146] on span "Top Converting Assets" at bounding box center [470, 145] width 155 height 9
type input "Top Converting Assets"
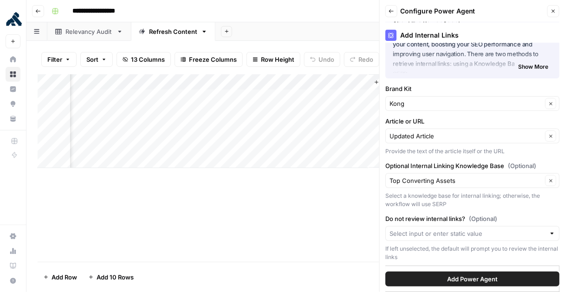
drag, startPoint x: 459, startPoint y: 203, endPoint x: 386, endPoint y: 197, distance: 74.1
click at [385, 196] on div "Select a knowledge base for internal linking; otherwise, the workflow will use …" at bounding box center [472, 200] width 174 height 17
click at [469, 204] on div "Select a knowledge base for internal linking; otherwise, the workflow will use …" at bounding box center [472, 200] width 174 height 17
drag, startPoint x: 462, startPoint y: 204, endPoint x: 384, endPoint y: 193, distance: 78.3
click at [384, 193] on div "Add Internal Links About this Power Agent This agent identifies and adds releva…" at bounding box center [472, 157] width 185 height 270
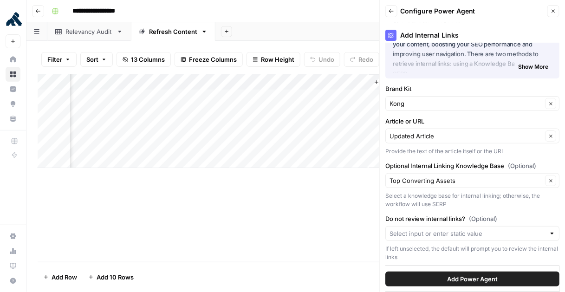
click at [541, 202] on div "Select a knowledge base for internal linking; otherwise, the workflow will use …" at bounding box center [472, 200] width 174 height 17
click at [472, 276] on span "Add Power Agent" at bounding box center [472, 278] width 51 height 9
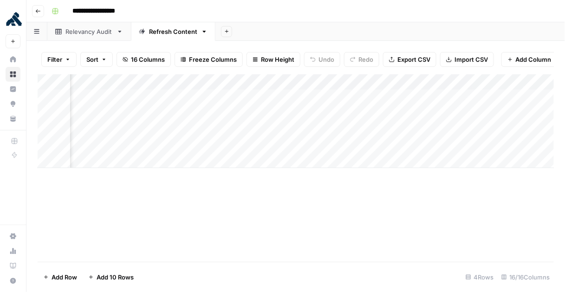
scroll to position [0, 605]
click at [192, 79] on div "Add Column" at bounding box center [296, 121] width 516 height 94
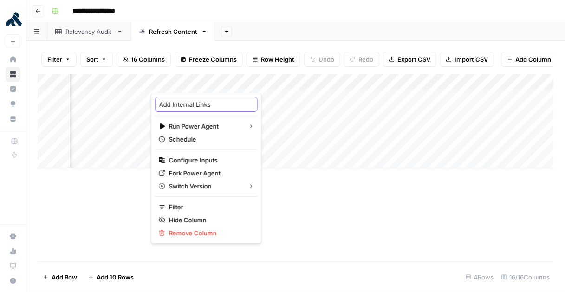
click at [213, 102] on input "Add Internal Links" at bounding box center [206, 104] width 94 height 9
type input "a"
type input "Add Internal Blog Links"
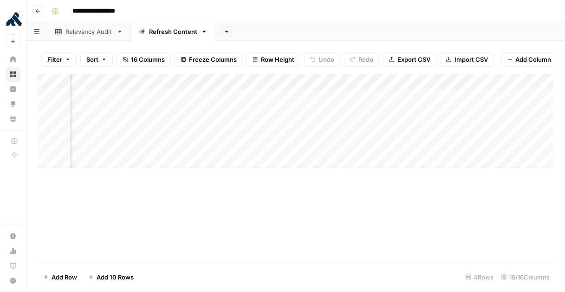
click at [342, 222] on div "Add Column" at bounding box center [296, 167] width 516 height 187
click at [467, 82] on div "Add Column" at bounding box center [296, 121] width 516 height 94
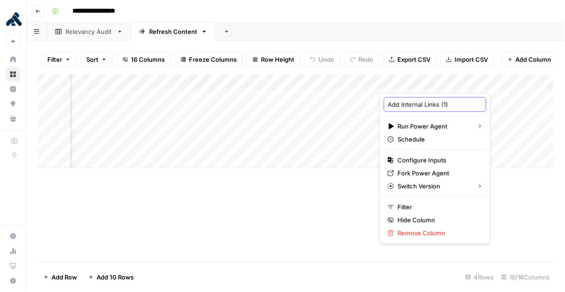
click at [434, 104] on input "Add Internal Links (1)" at bounding box center [435, 104] width 94 height 9
type input "Add Asset Links"
click at [532, 184] on div "Add Column" at bounding box center [296, 167] width 516 height 187
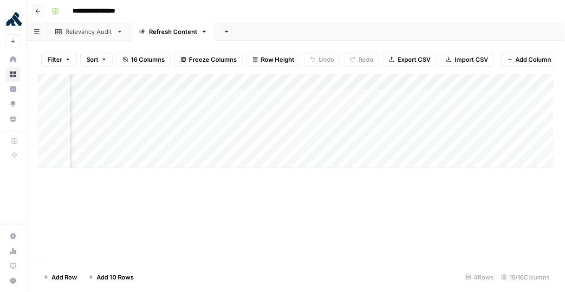
click at [426, 98] on div "Add Column" at bounding box center [296, 121] width 516 height 94
click at [90, 34] on div "Relevancy Audit" at bounding box center [88, 31] width 47 height 9
click at [176, 31] on div "Refresh Content" at bounding box center [173, 31] width 48 height 9
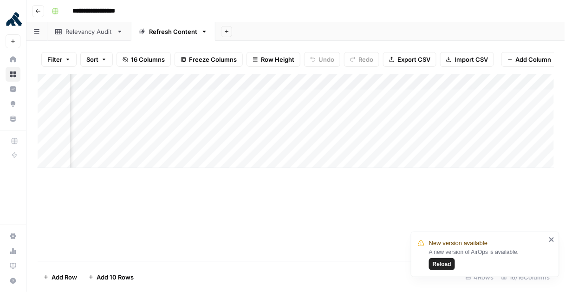
scroll to position [0, 740]
click at [443, 265] on span "Reload" at bounding box center [441, 264] width 19 height 8
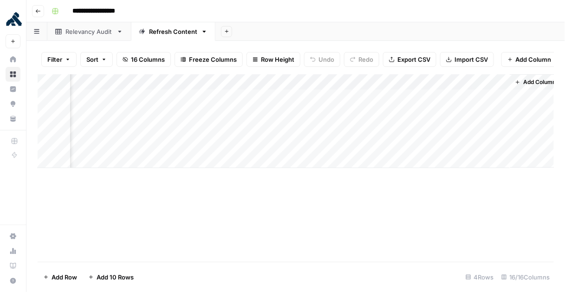
scroll to position [0, 740]
click at [91, 31] on div "Relevancy Audit" at bounding box center [88, 31] width 47 height 9
click at [174, 28] on div "Refresh Content" at bounding box center [173, 31] width 48 height 9
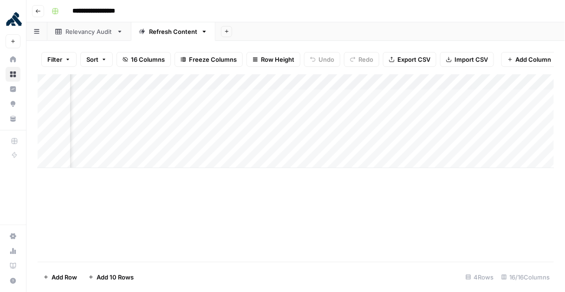
click at [284, 157] on div "Add Column" at bounding box center [296, 121] width 516 height 94
click at [284, 157] on div "Add Column" at bounding box center [296, 129] width 516 height 110
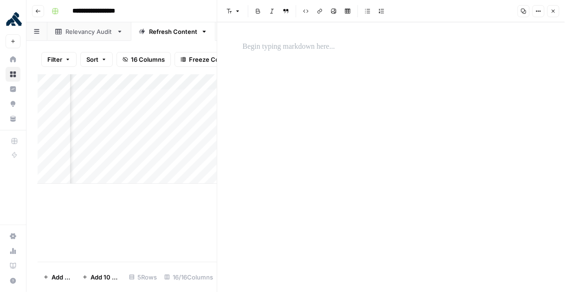
click at [557, 11] on button "Close" at bounding box center [553, 11] width 12 height 12
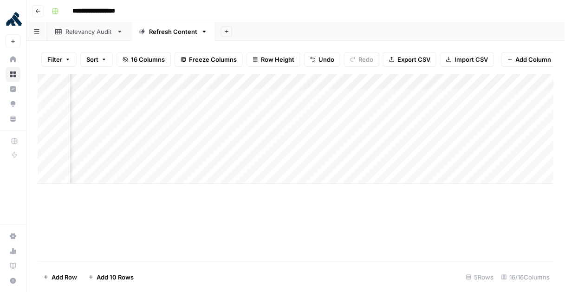
click at [372, 232] on div "Add Column" at bounding box center [296, 167] width 516 height 187
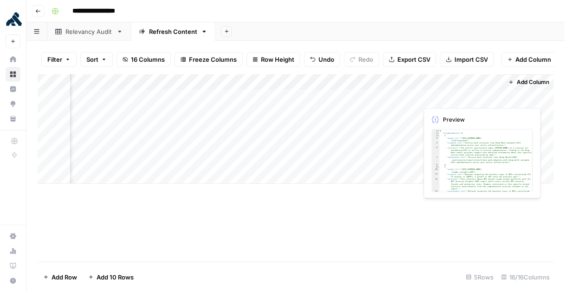
click at [490, 94] on div "Add Column" at bounding box center [296, 129] width 516 height 110
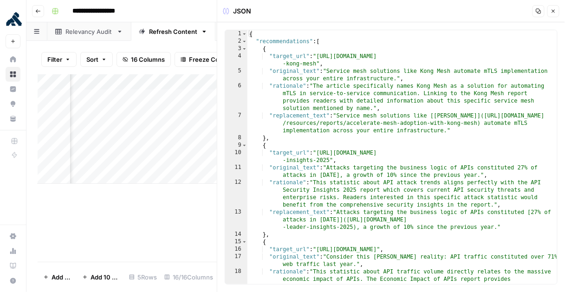
click at [556, 13] on icon "button" at bounding box center [553, 11] width 6 height 6
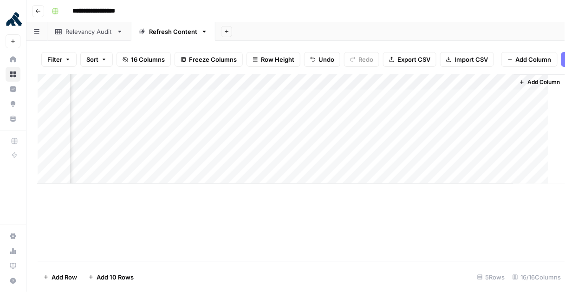
scroll to position [0, 729]
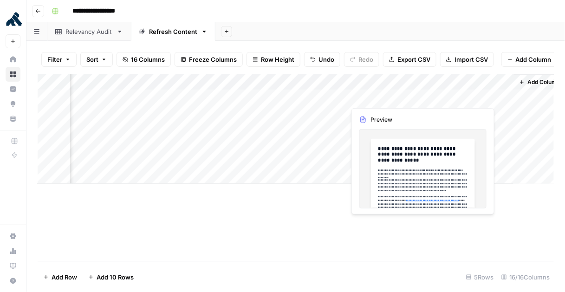
click at [421, 96] on div "Add Column" at bounding box center [296, 129] width 516 height 110
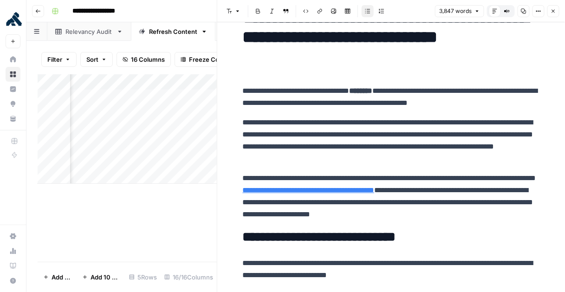
scroll to position [35, 0]
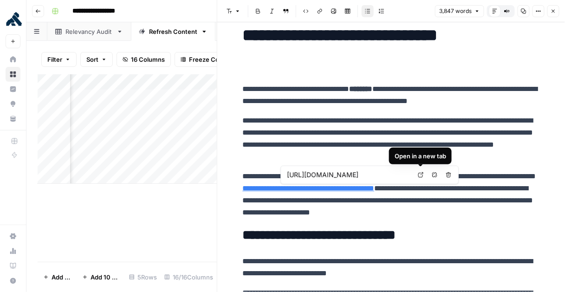
click at [419, 174] on icon at bounding box center [421, 175] width 6 height 6
click at [422, 174] on icon at bounding box center [421, 175] width 6 height 6
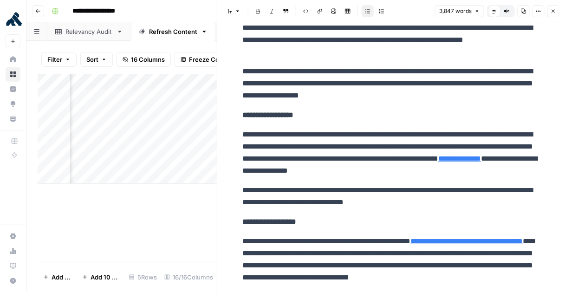
scroll to position [726, 0]
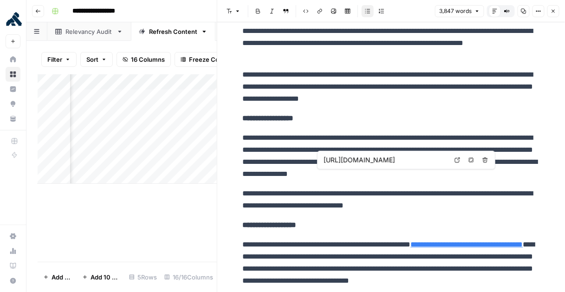
click at [439, 165] on link "**********" at bounding box center [460, 161] width 43 height 7
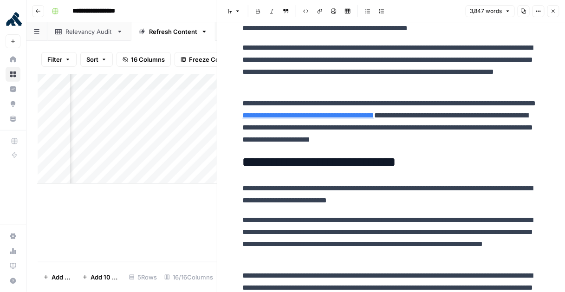
scroll to position [91, 0]
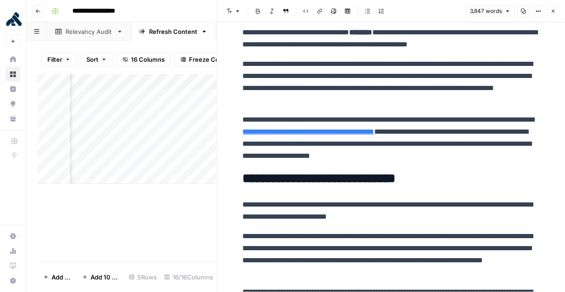
click at [487, 115] on p "**********" at bounding box center [391, 138] width 297 height 48
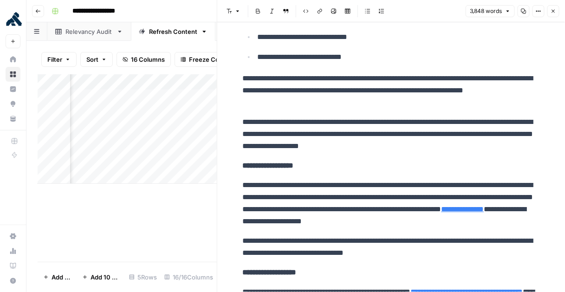
scroll to position [680, 0]
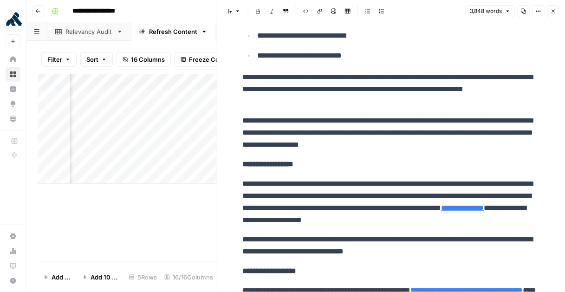
click at [492, 221] on p "**********" at bounding box center [391, 202] width 297 height 48
drag, startPoint x: 498, startPoint y: 220, endPoint x: 352, endPoint y: 209, distance: 147.1
click at [352, 209] on p "**********" at bounding box center [391, 202] width 297 height 48
click at [353, 165] on p "**********" at bounding box center [391, 164] width 297 height 12
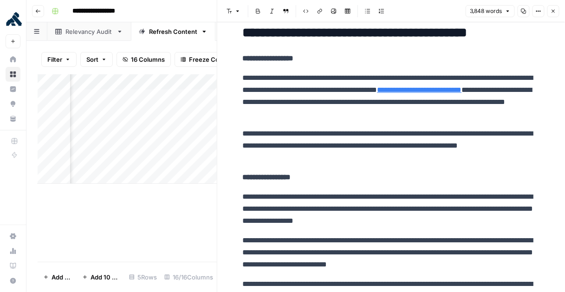
scroll to position [1046, 0]
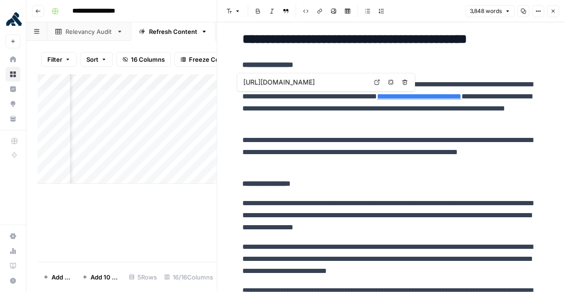
click at [462, 97] on link "**********" at bounding box center [419, 96] width 84 height 7
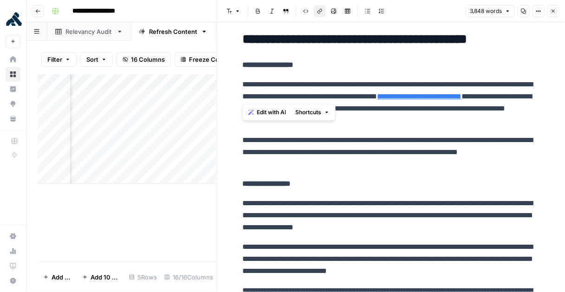
drag, startPoint x: 444, startPoint y: 95, endPoint x: 232, endPoint y: 88, distance: 212.2
click at [404, 120] on p "**********" at bounding box center [391, 102] width 297 height 48
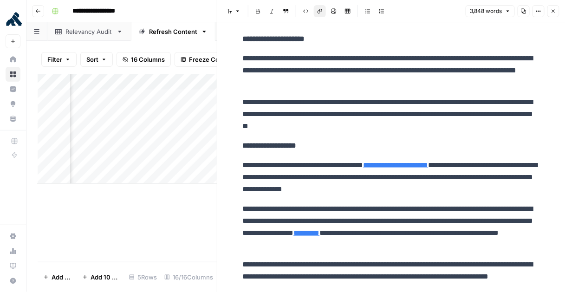
scroll to position [1359, 0]
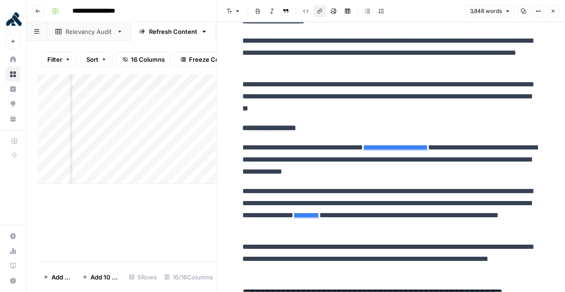
click at [320, 215] on link "*********" at bounding box center [307, 215] width 26 height 7
drag, startPoint x: 504, startPoint y: 216, endPoint x: 263, endPoint y: 232, distance: 241.4
click at [263, 232] on p "**********" at bounding box center [391, 209] width 297 height 48
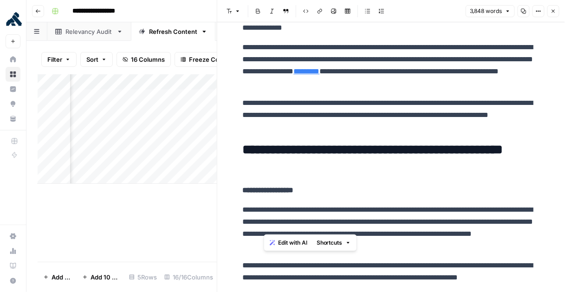
scroll to position [1477, 0]
